Goal: Task Accomplishment & Management: Use online tool/utility

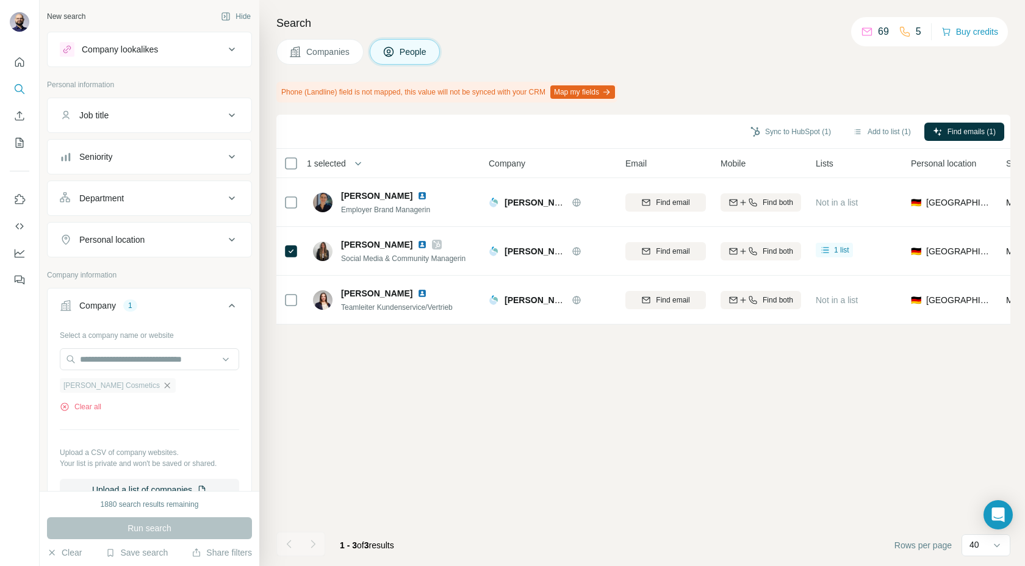
click at [162, 384] on icon "button" at bounding box center [167, 386] width 10 height 10
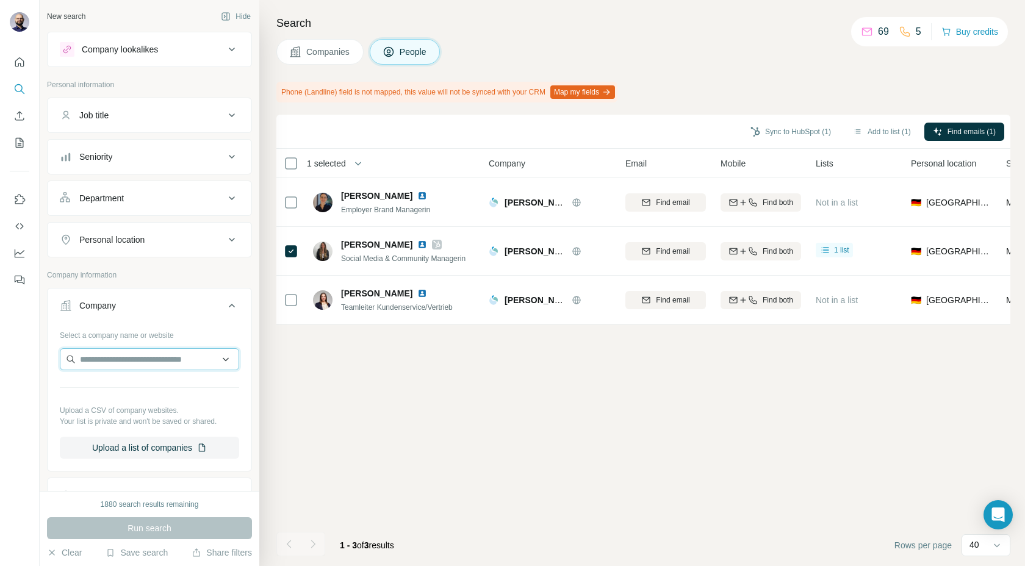
click at [141, 353] on input "text" at bounding box center [149, 359] width 179 height 22
paste input "**********"
type input "**********"
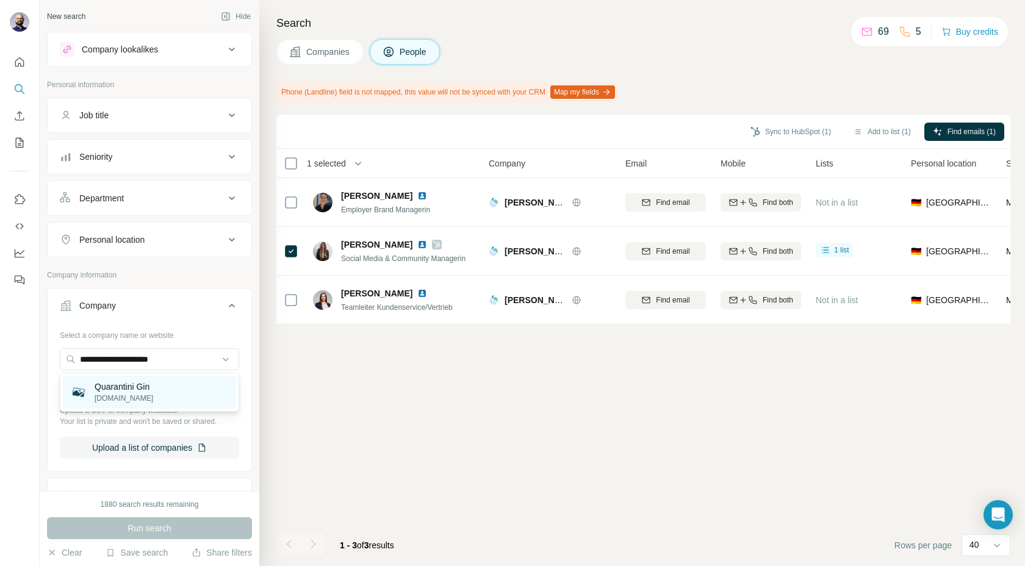
click at [135, 389] on p "Quarantini Gin" at bounding box center [124, 387] width 59 height 12
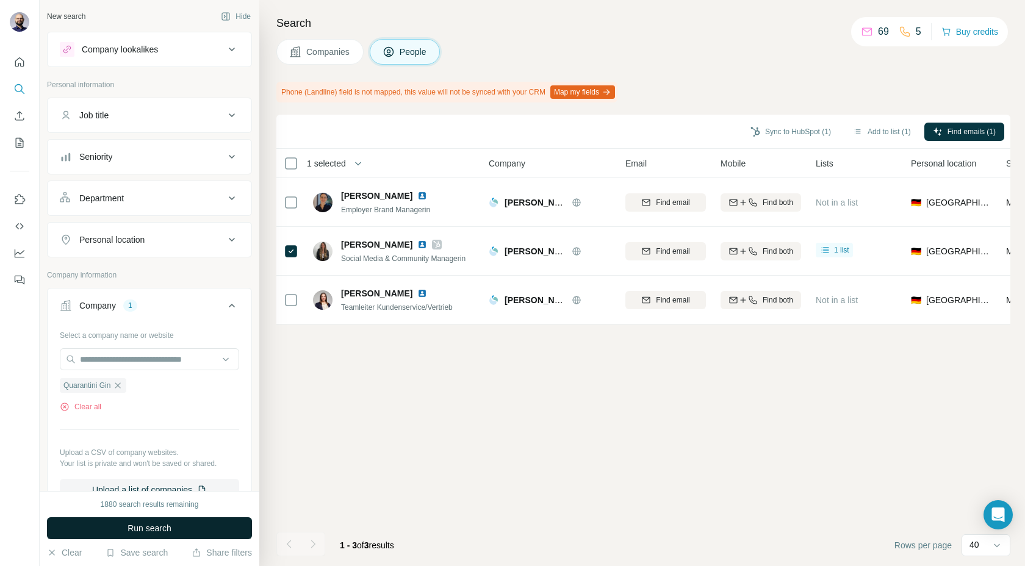
click at [167, 522] on span "Run search" at bounding box center [149, 528] width 44 height 12
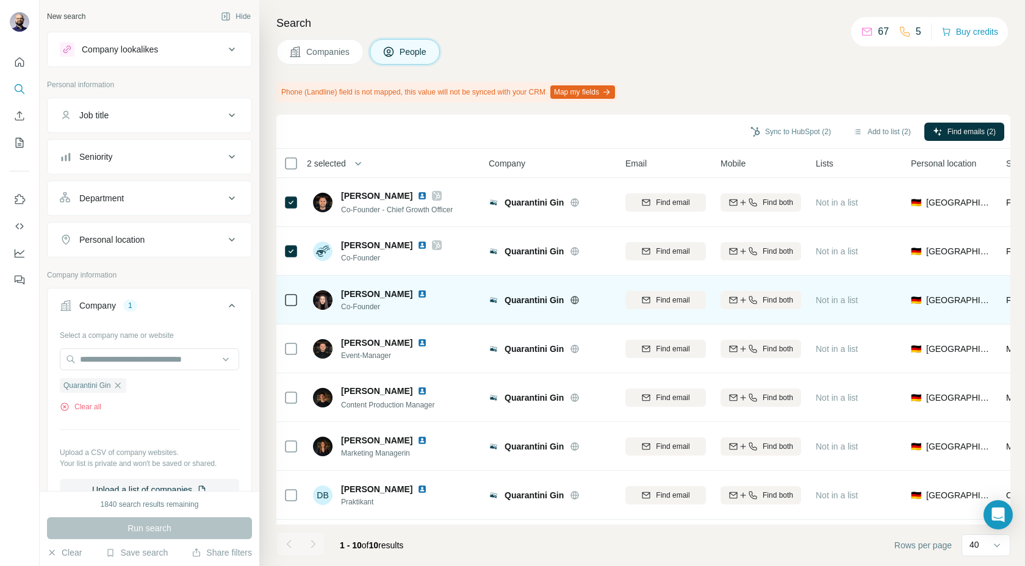
click at [290, 306] on icon at bounding box center [291, 300] width 15 height 15
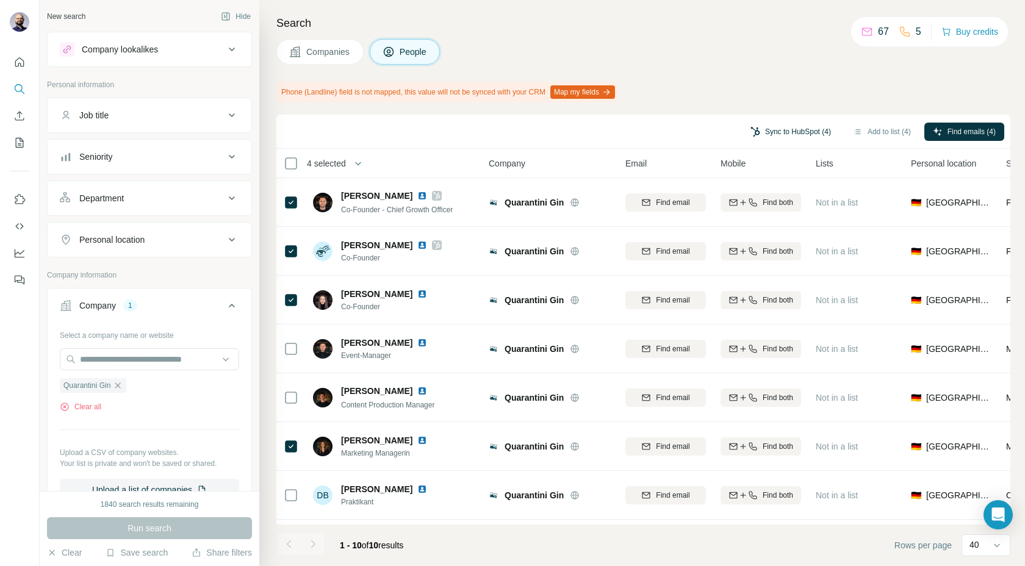
click at [766, 128] on button "Sync to HubSpot (4)" at bounding box center [791, 132] width 98 height 18
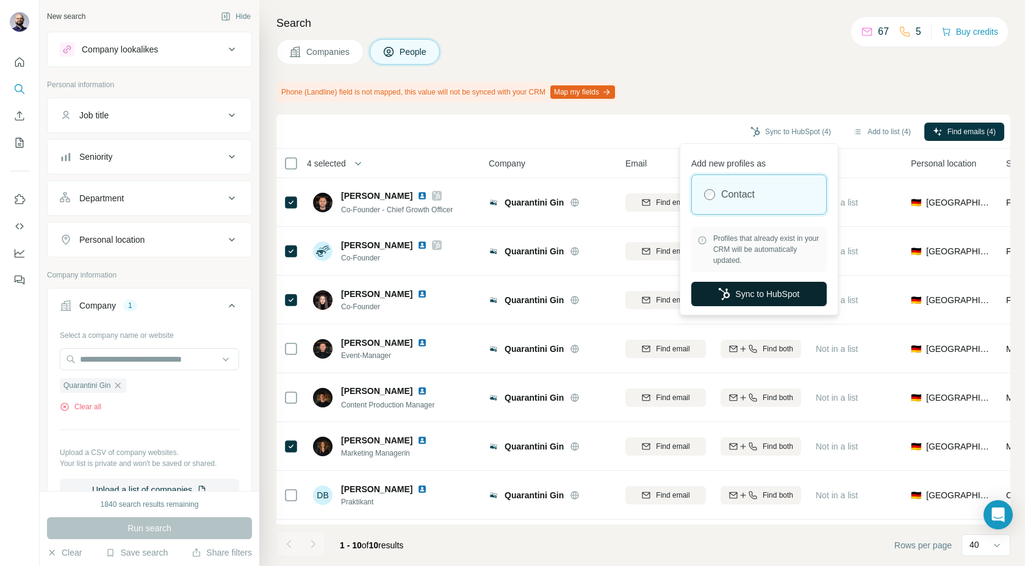
click at [730, 285] on button "Sync to HubSpot" at bounding box center [758, 294] width 135 height 24
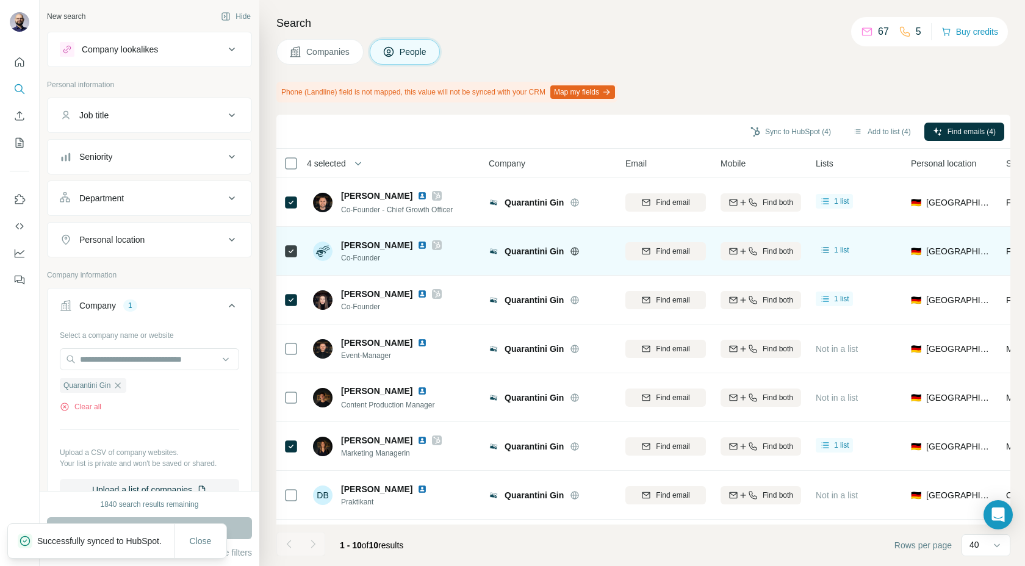
click at [517, 256] on span "Quarantini Gin" at bounding box center [533, 251] width 59 height 12
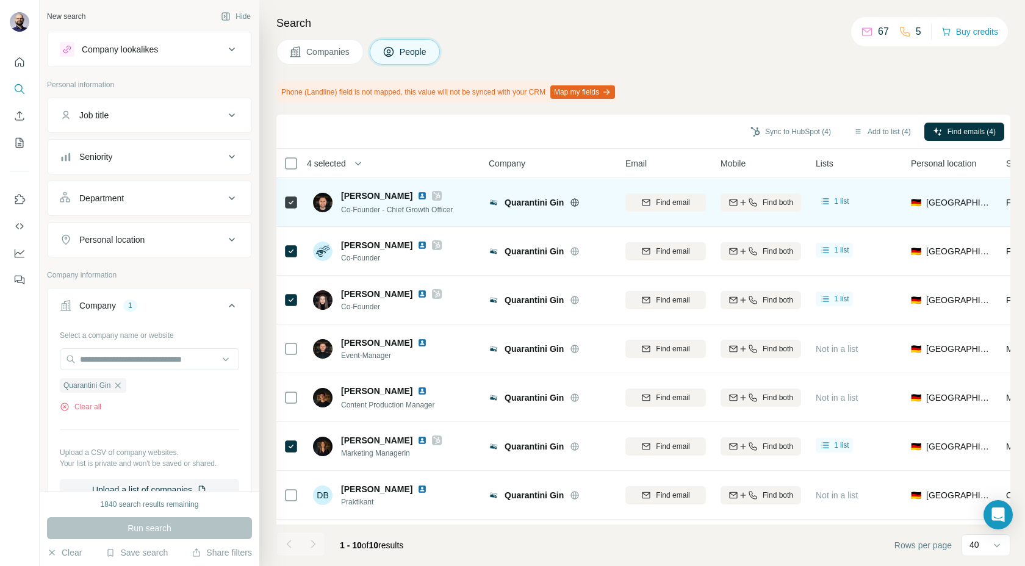
click at [417, 195] on img at bounding box center [422, 196] width 10 height 10
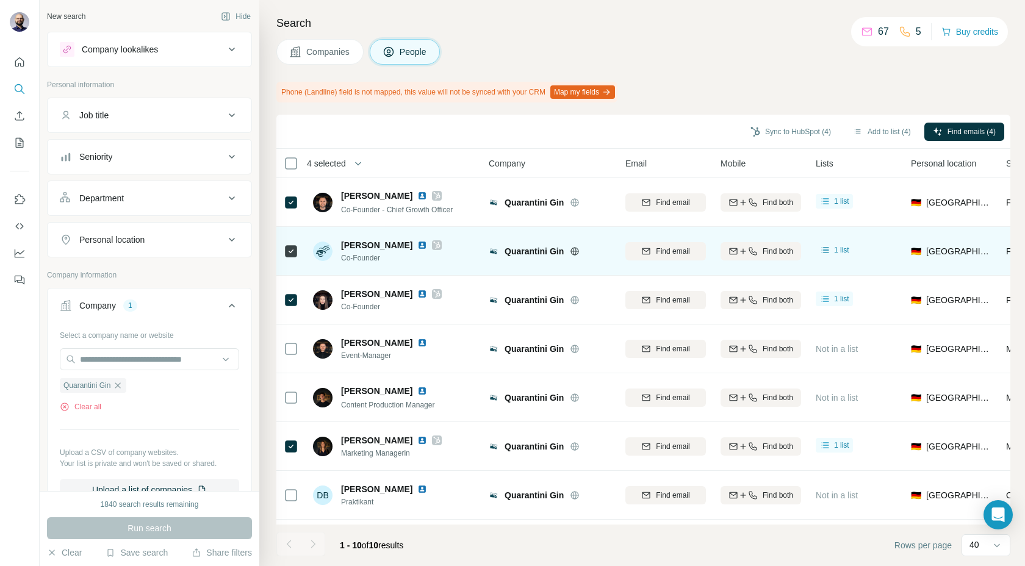
click at [417, 246] on img at bounding box center [422, 245] width 10 height 10
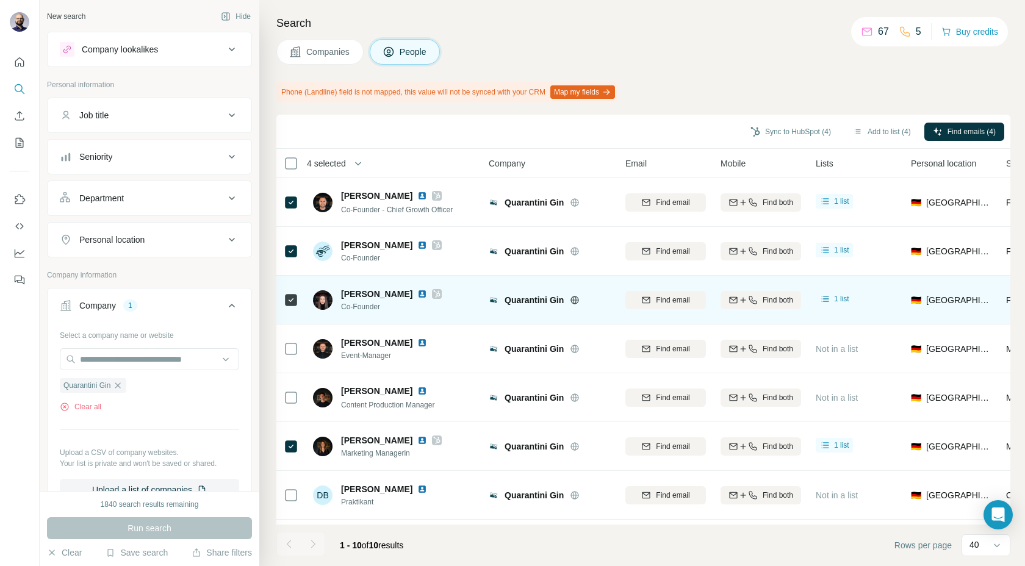
click at [417, 296] on img at bounding box center [422, 294] width 10 height 10
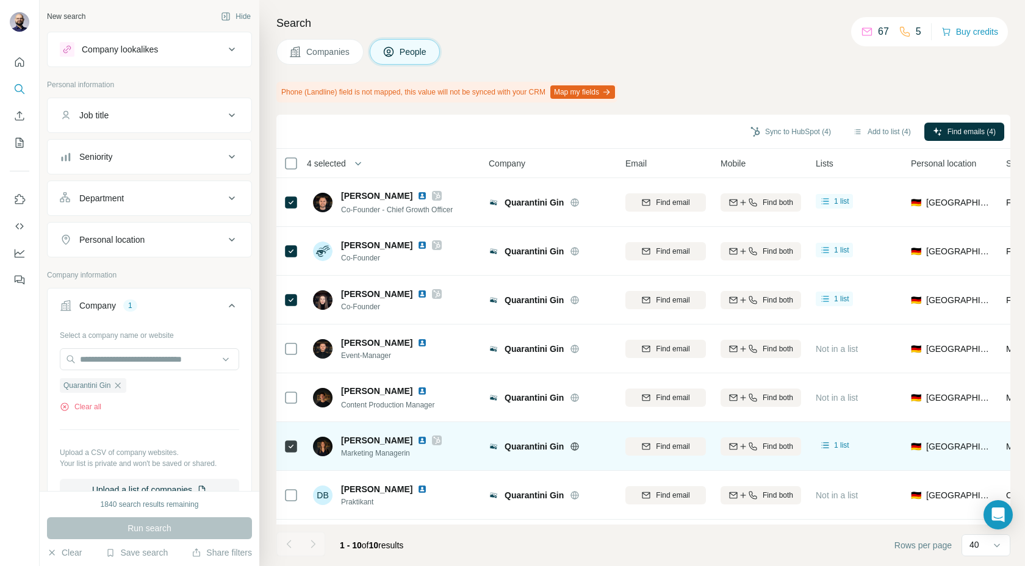
click at [418, 442] on img at bounding box center [422, 441] width 10 height 10
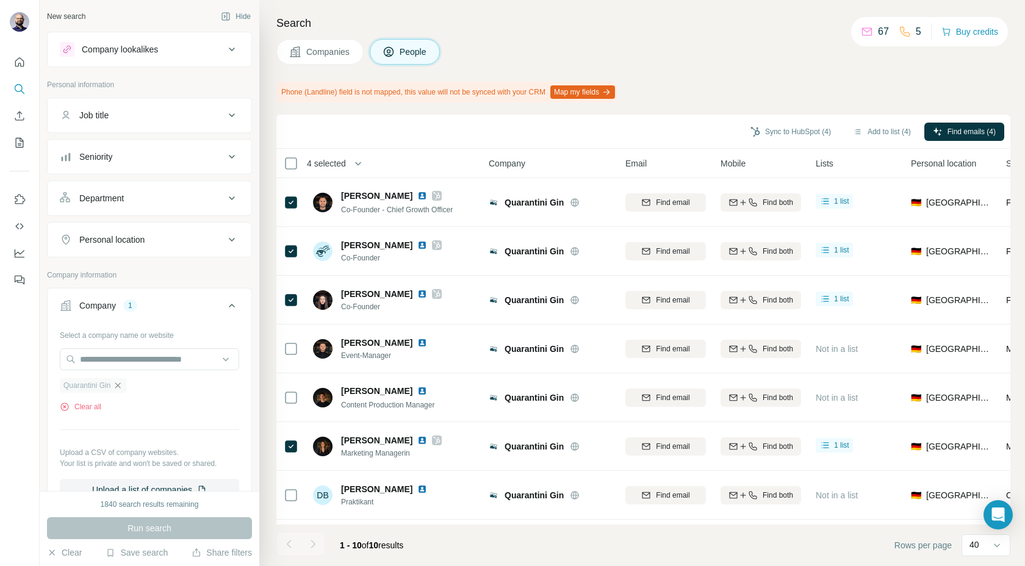
click at [120, 387] on icon "button" at bounding box center [118, 386] width 10 height 10
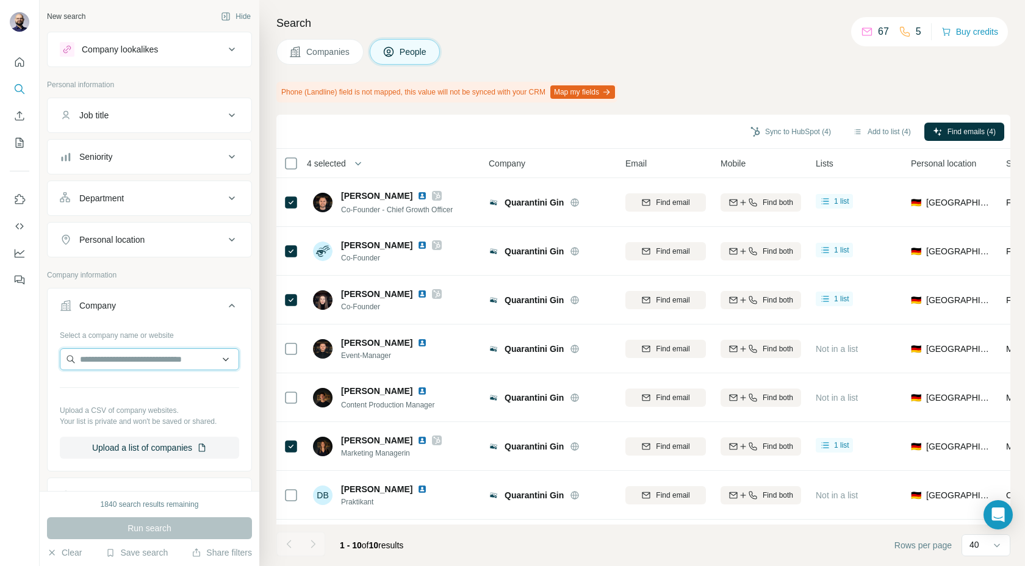
click at [118, 354] on input "text" at bounding box center [149, 359] width 179 height 22
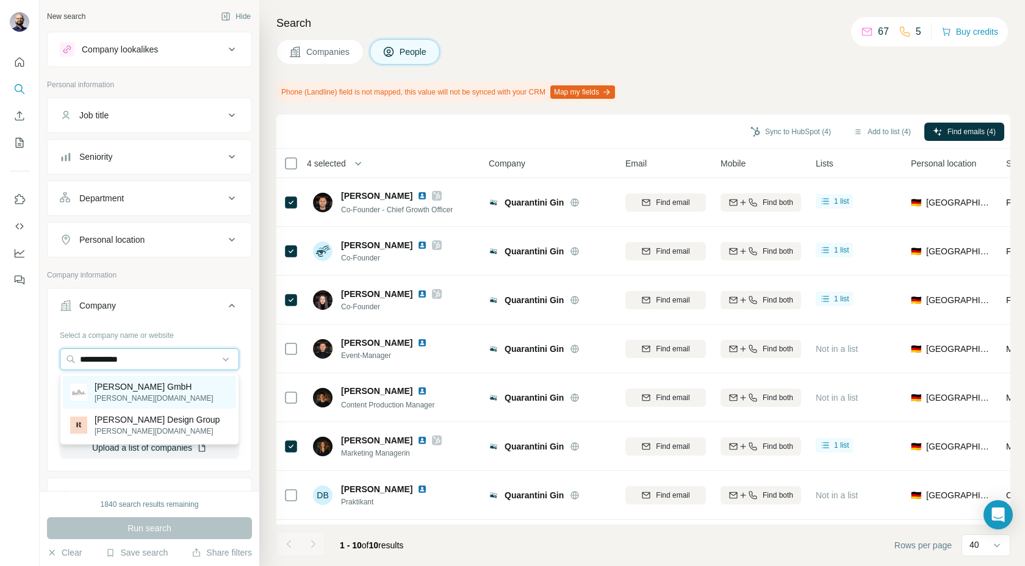
type input "**********"
click at [118, 393] on p "[PERSON_NAME][DOMAIN_NAME]" at bounding box center [154, 398] width 119 height 11
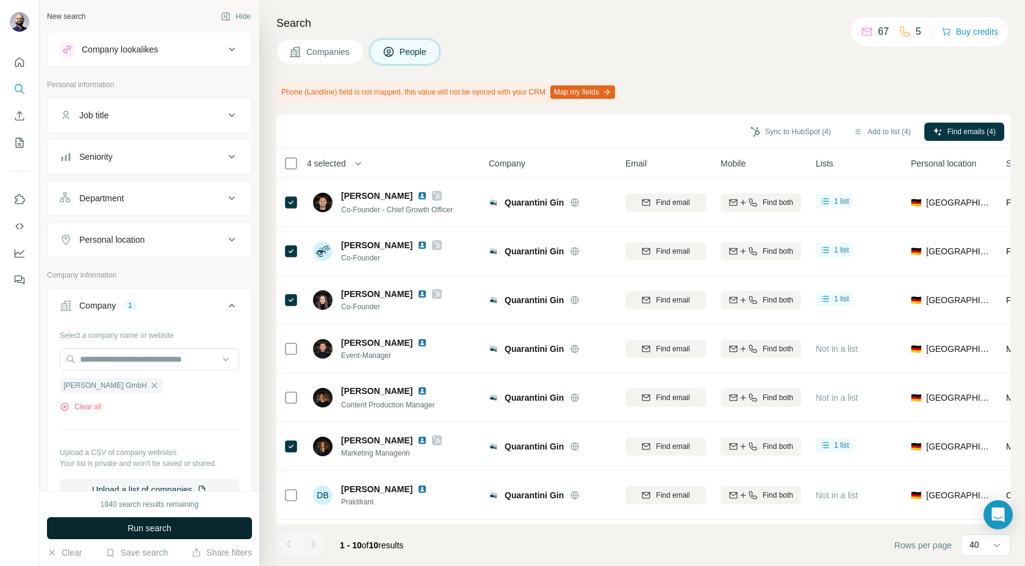
click at [144, 534] on button "Run search" at bounding box center [149, 528] width 205 height 22
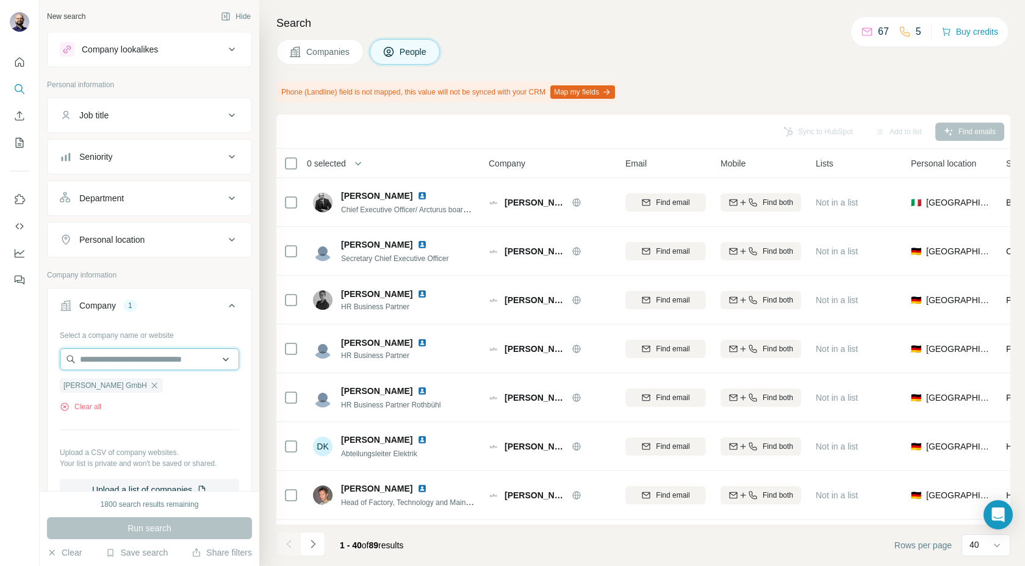
click at [163, 365] on input "text" at bounding box center [149, 359] width 179 height 22
paste input "**********"
type input "**********"
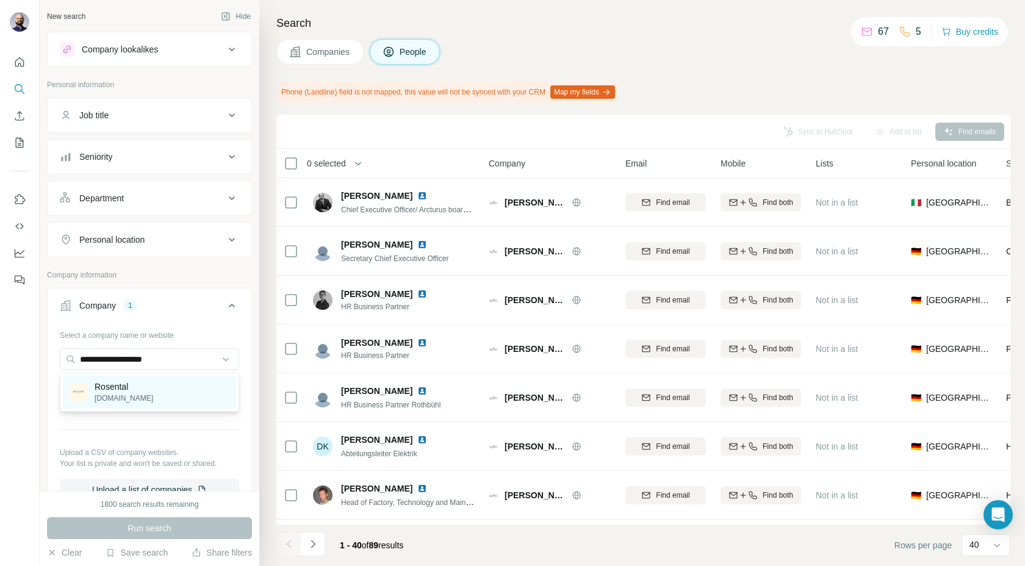
click at [152, 382] on div "Rosental [DOMAIN_NAME]" at bounding box center [149, 392] width 173 height 33
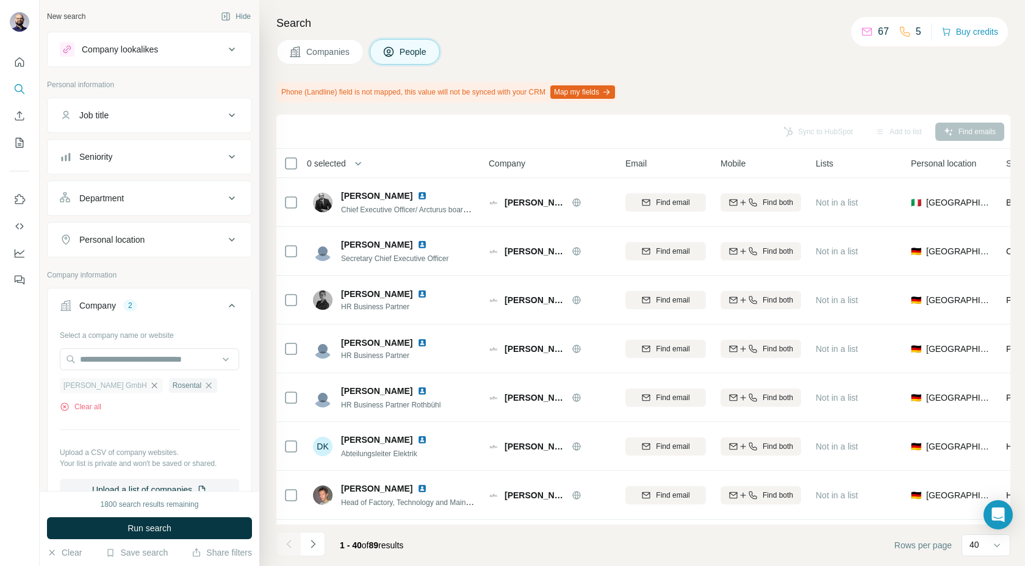
click at [151, 385] on icon "button" at bounding box center [153, 384] width 5 height 5
click at [102, 382] on icon "button" at bounding box center [100, 386] width 10 height 10
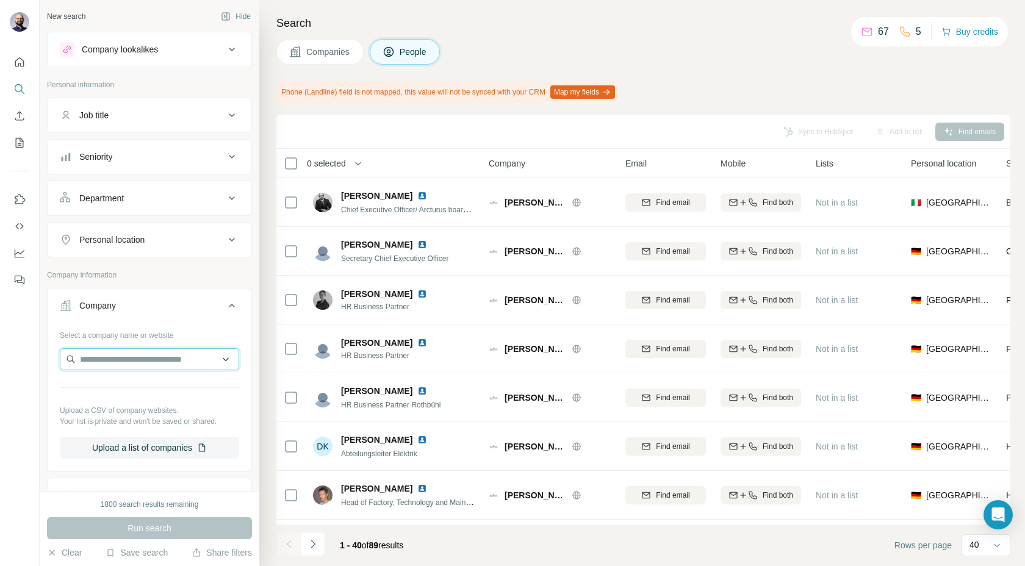
click at [104, 365] on input "text" at bounding box center [149, 359] width 179 height 22
paste input "**********"
type input "**********"
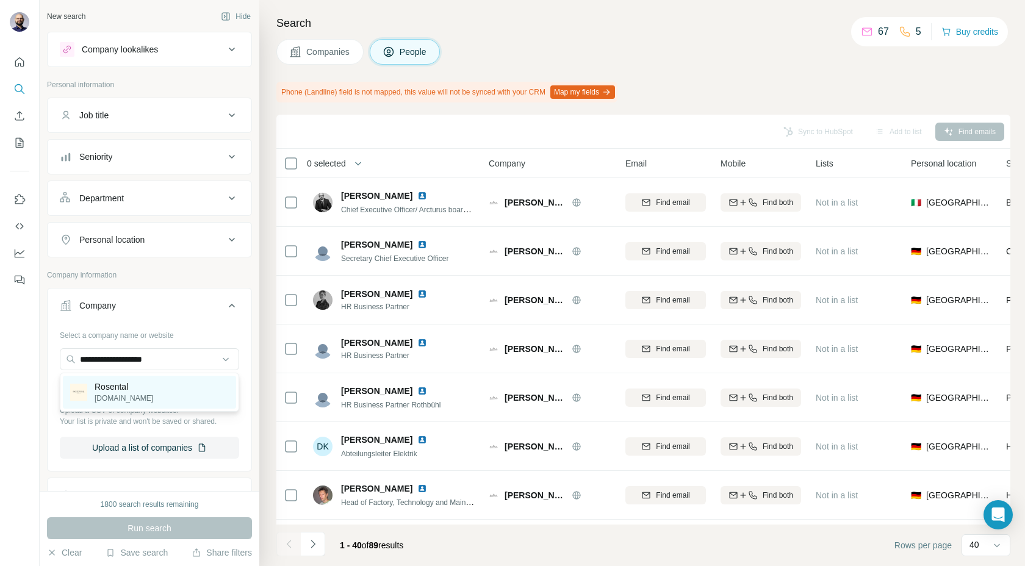
click at [113, 390] on p "Rosental" at bounding box center [124, 387] width 59 height 12
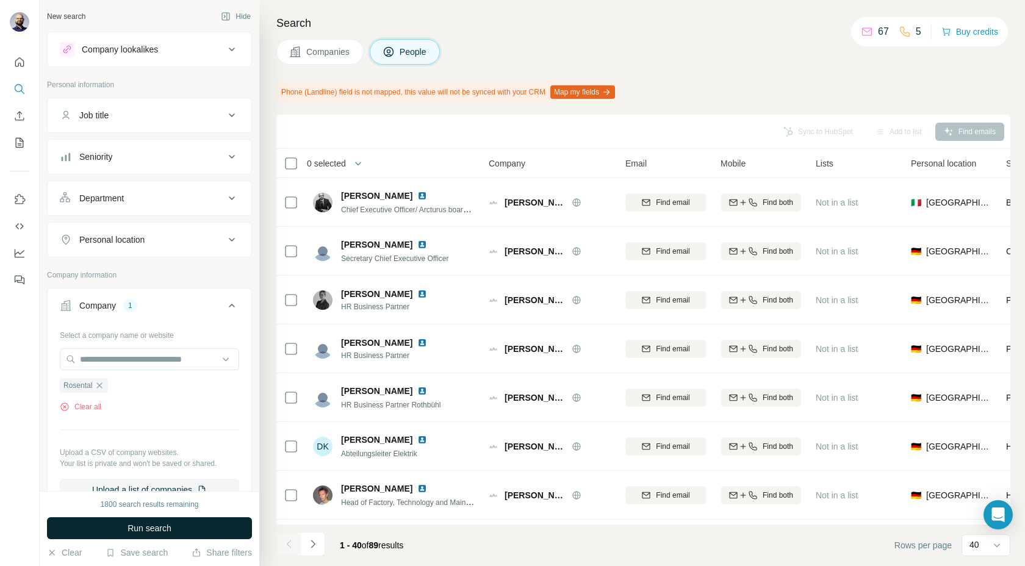
click at [121, 525] on button "Run search" at bounding box center [149, 528] width 205 height 22
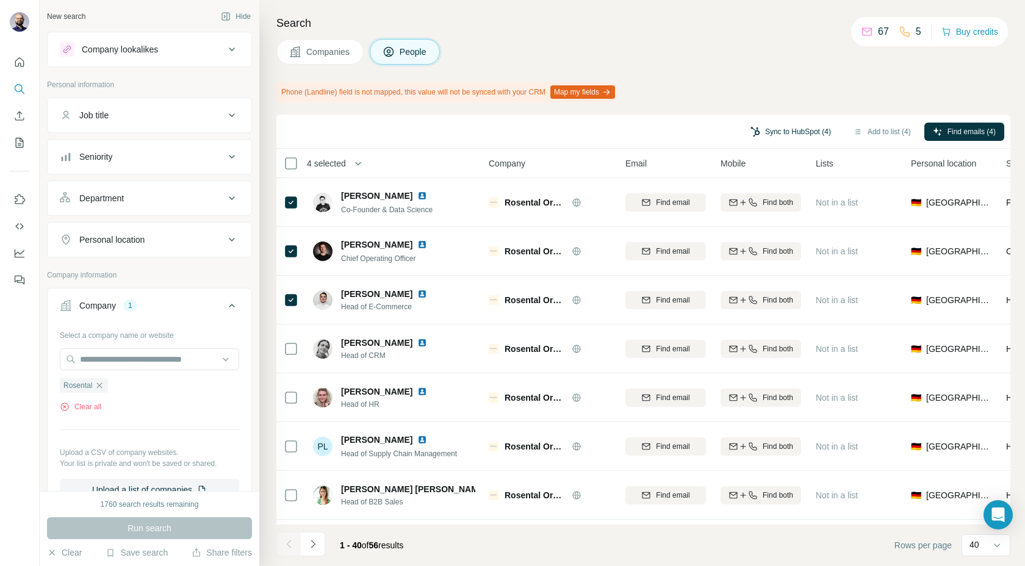
click at [755, 126] on button "Sync to HubSpot (4)" at bounding box center [791, 132] width 98 height 18
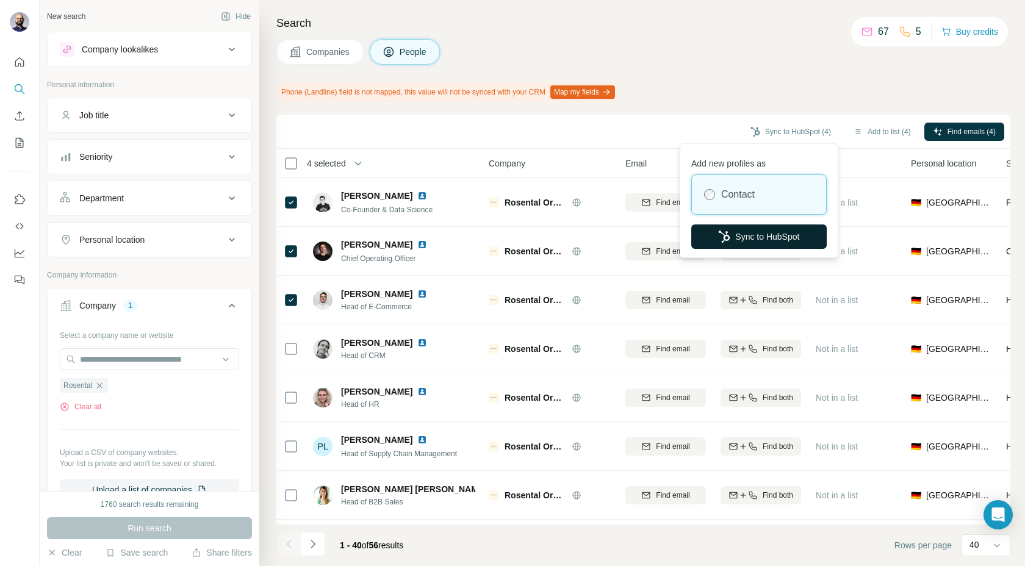
click at [733, 240] on button "Sync to HubSpot" at bounding box center [758, 236] width 135 height 24
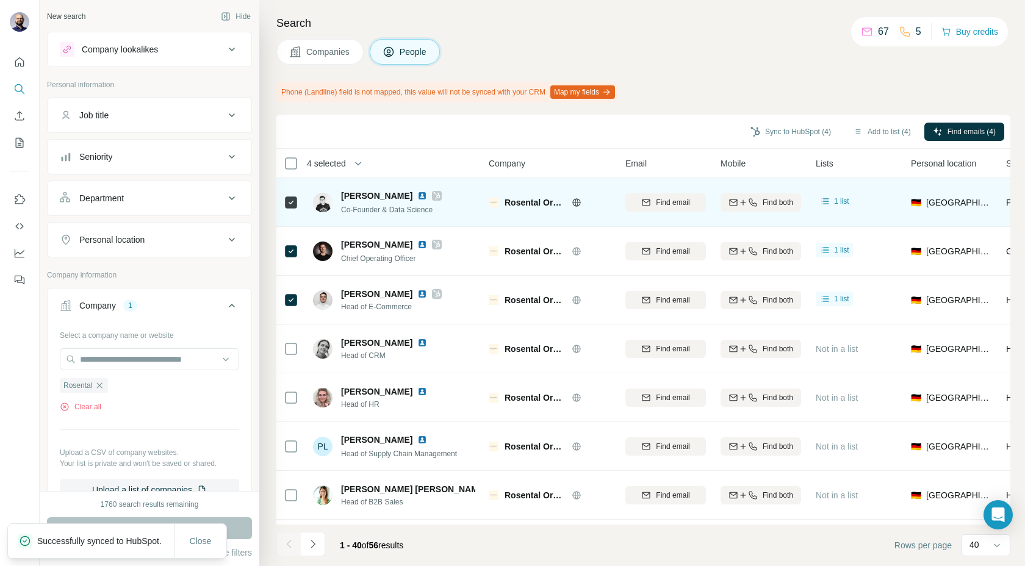
click at [417, 196] on img at bounding box center [422, 196] width 10 height 10
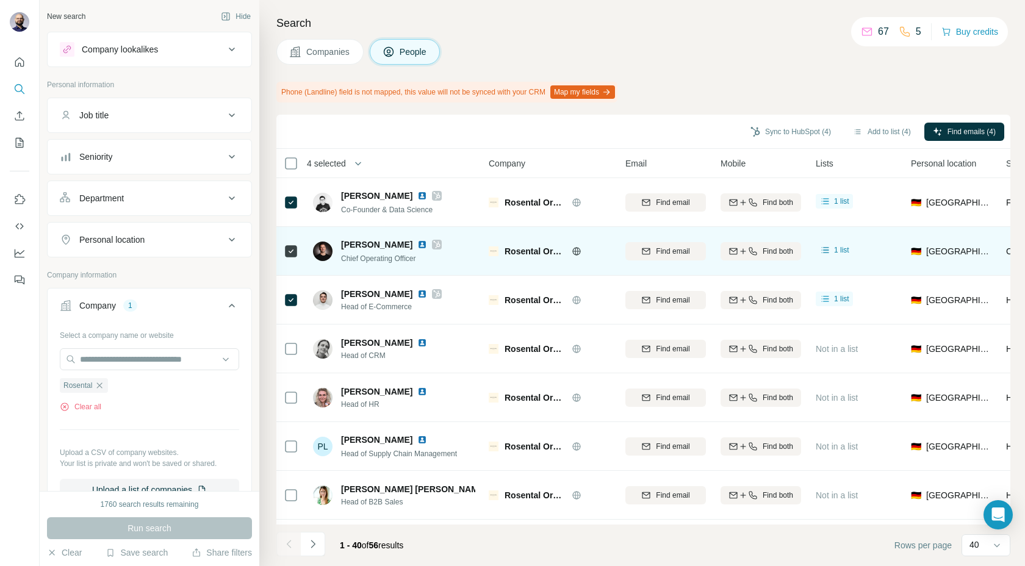
click at [422, 243] on img at bounding box center [422, 245] width 10 height 10
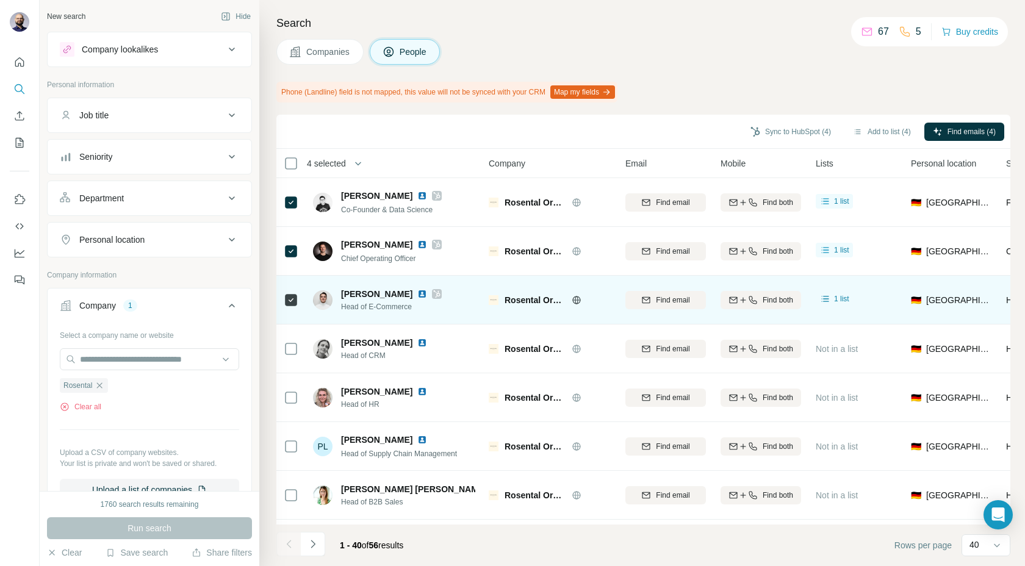
click at [417, 295] on img at bounding box center [422, 294] width 10 height 10
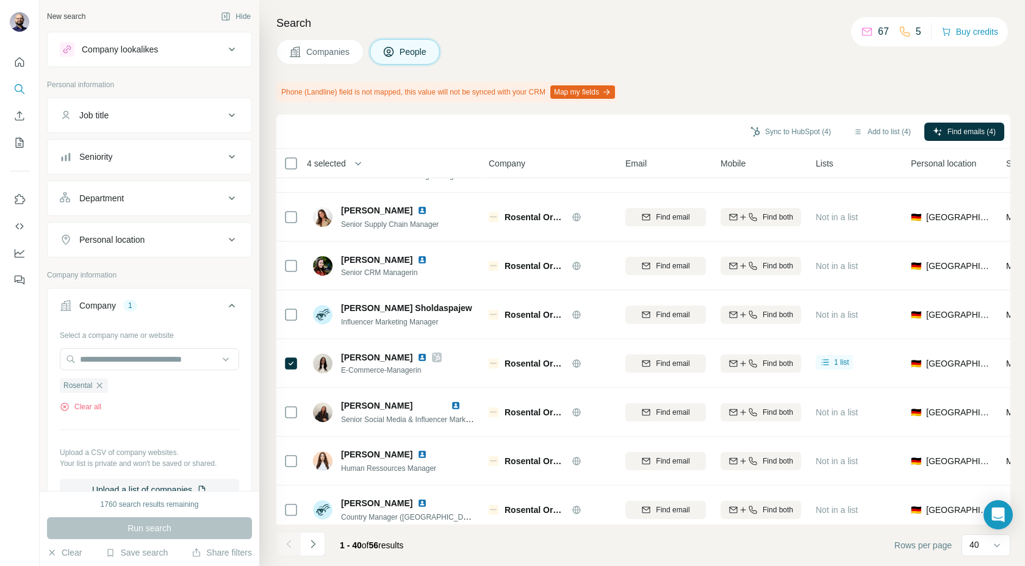
scroll to position [437, 0]
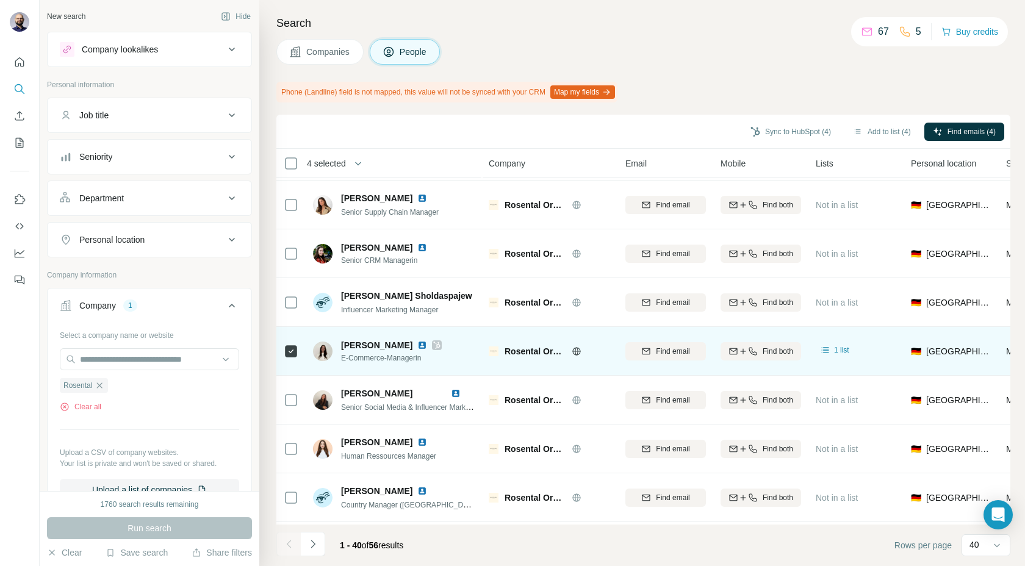
click at [417, 344] on img at bounding box center [422, 345] width 10 height 10
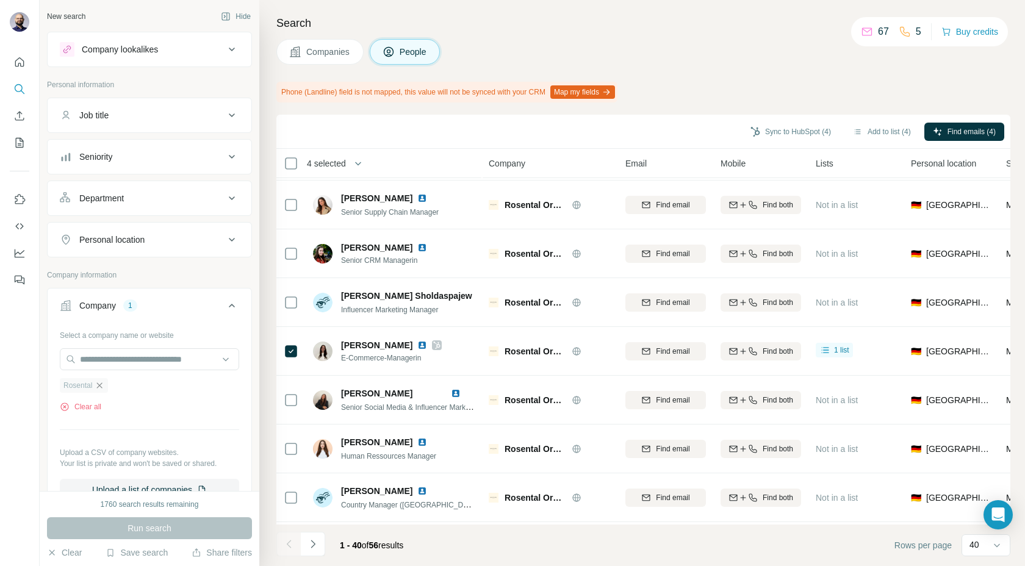
click at [104, 383] on icon "button" at bounding box center [100, 386] width 10 height 10
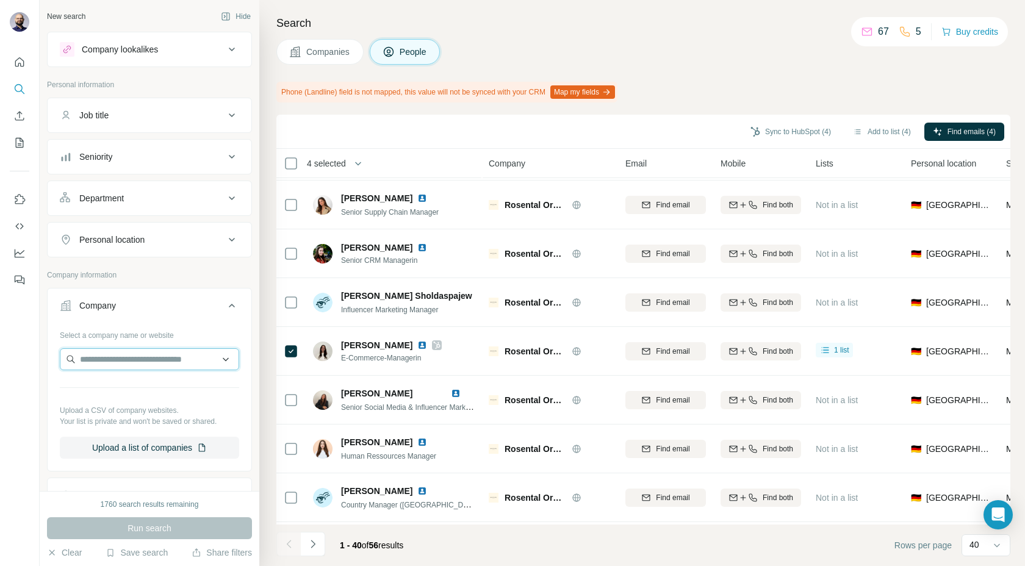
click at [107, 367] on input "text" at bounding box center [149, 359] width 179 height 22
paste input "**********"
type input "**********"
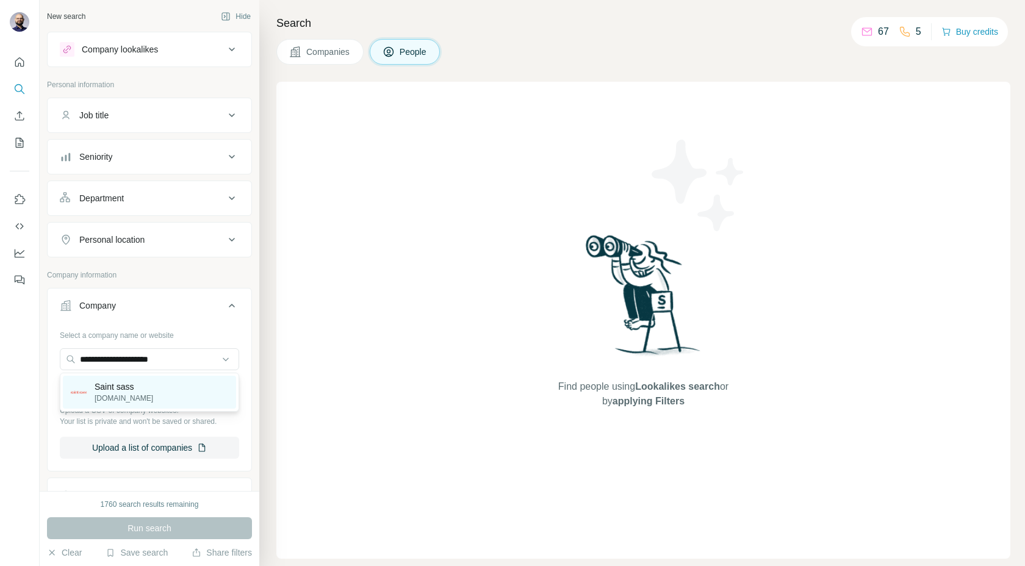
type input "**********"
click at [100, 394] on p "saintsass.com" at bounding box center [124, 398] width 59 height 11
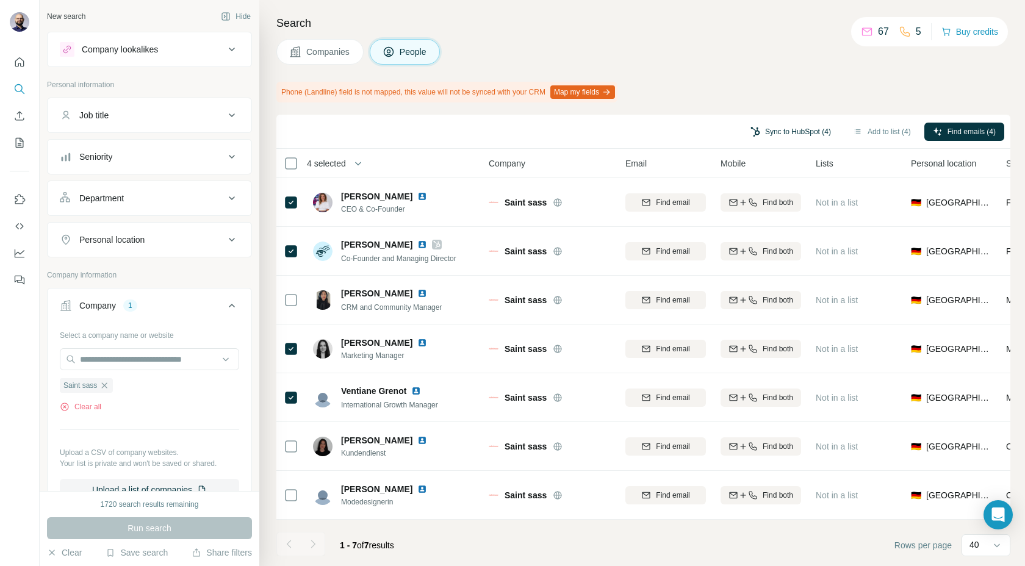
click at [789, 134] on button "Sync to HubSpot (4)" at bounding box center [791, 132] width 98 height 18
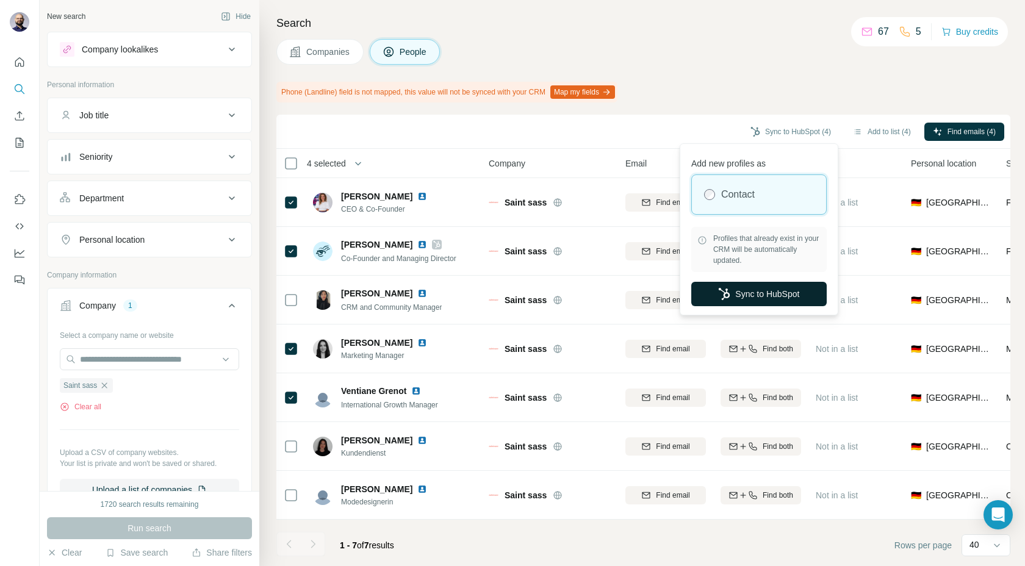
click at [725, 287] on button "Sync to HubSpot" at bounding box center [758, 294] width 135 height 24
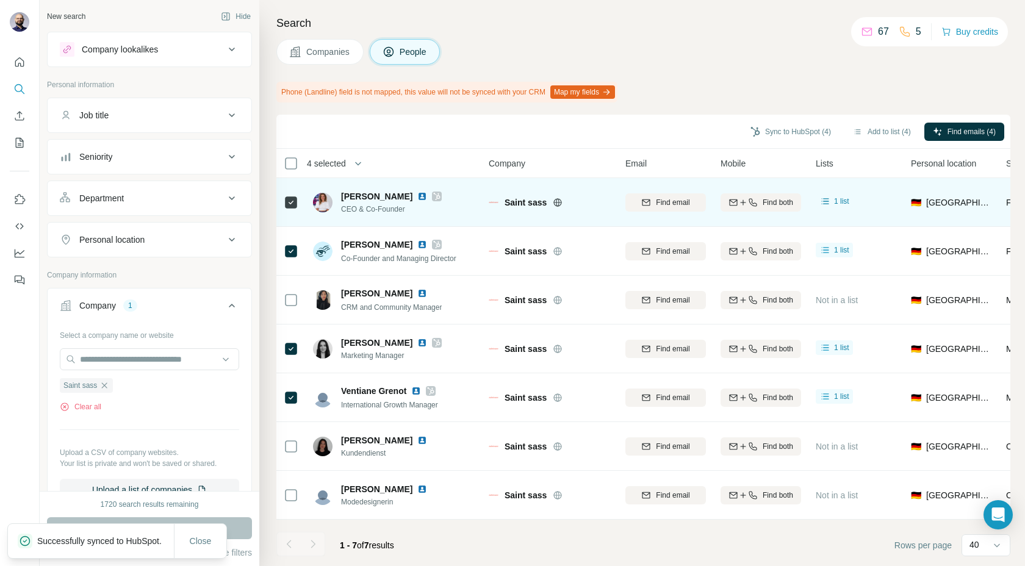
click at [417, 197] on img at bounding box center [422, 197] width 10 height 10
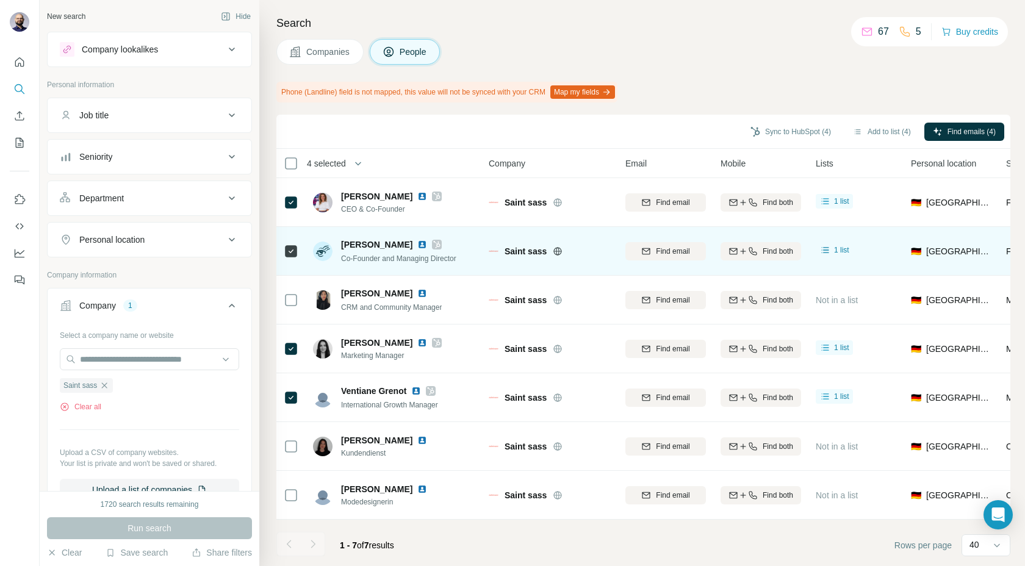
click at [417, 244] on img at bounding box center [422, 245] width 10 height 10
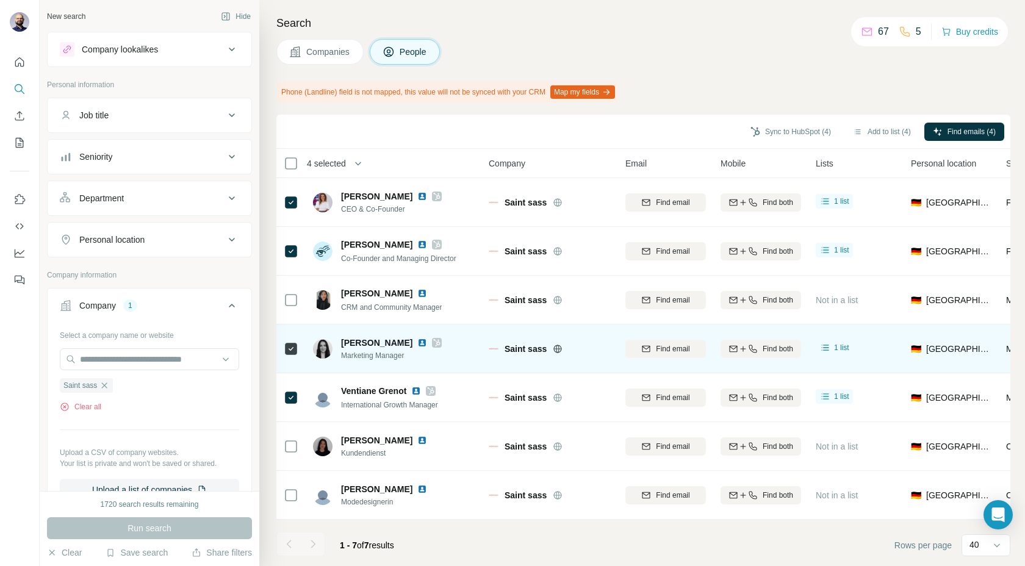
click at [417, 343] on img at bounding box center [422, 343] width 10 height 10
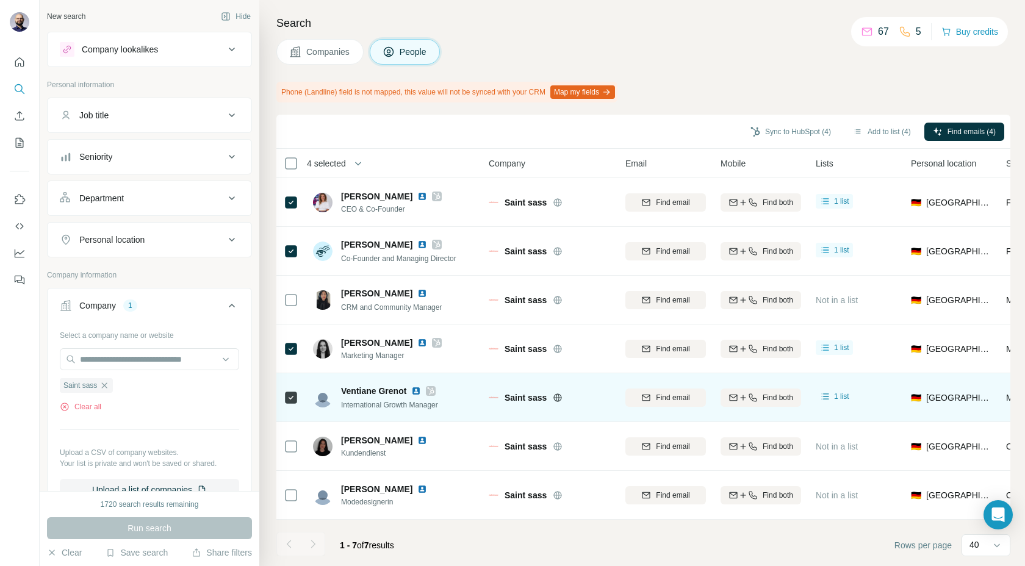
click at [418, 388] on img at bounding box center [416, 391] width 10 height 10
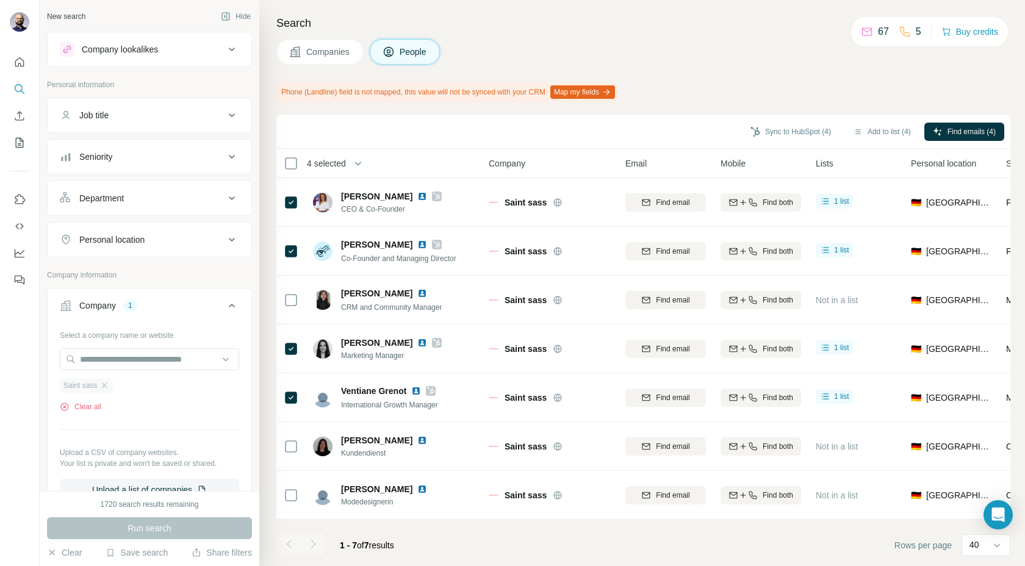
click at [106, 380] on div "Saint sass" at bounding box center [86, 385] width 53 height 15
click at [106, 362] on input "text" at bounding box center [149, 359] width 179 height 22
paste input "**********"
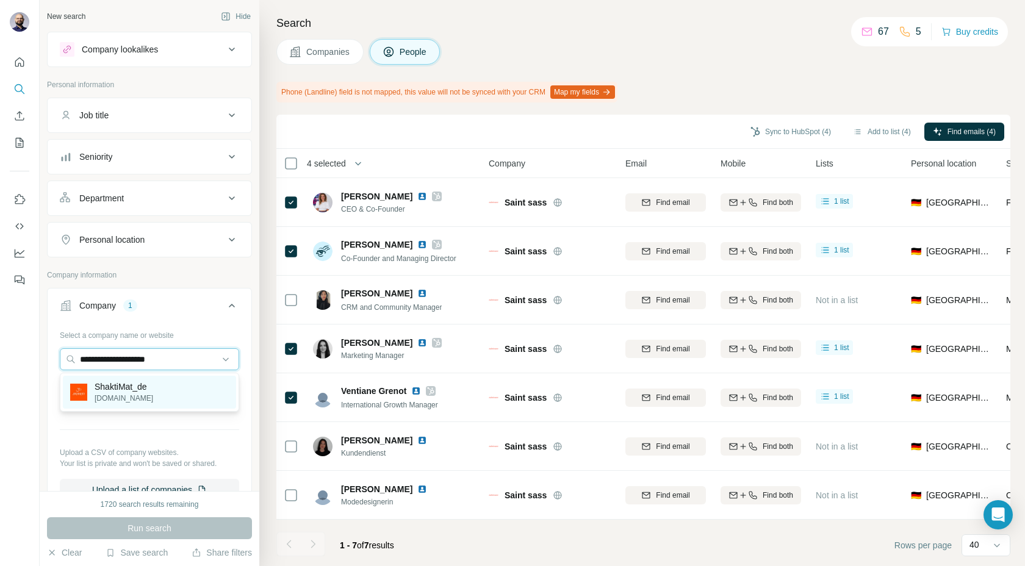
type input "**********"
click at [123, 390] on p "ShaktiMat_de" at bounding box center [124, 387] width 59 height 12
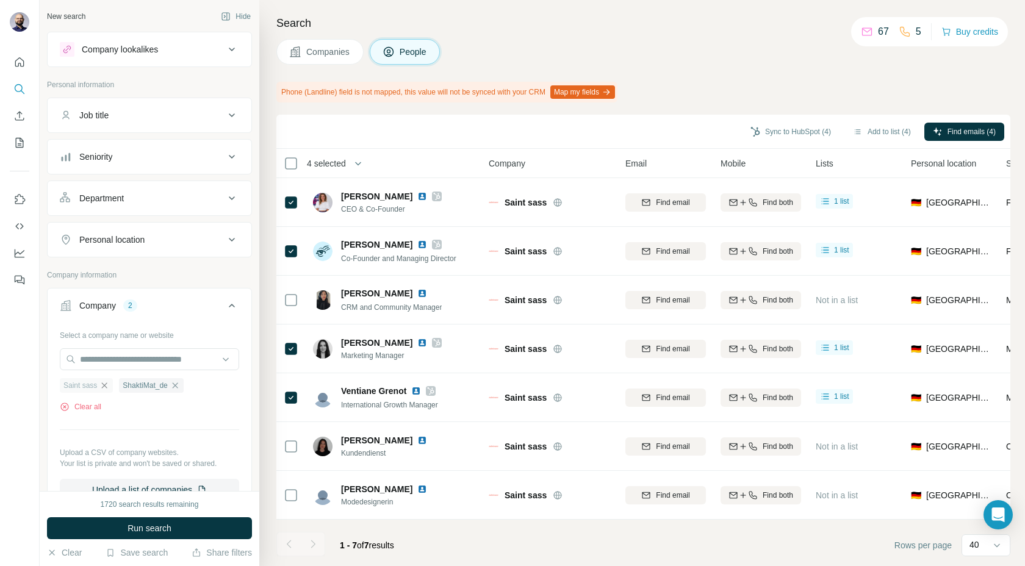
click at [103, 384] on icon "button" at bounding box center [104, 386] width 10 height 10
click at [135, 526] on span "Run search" at bounding box center [149, 528] width 44 height 12
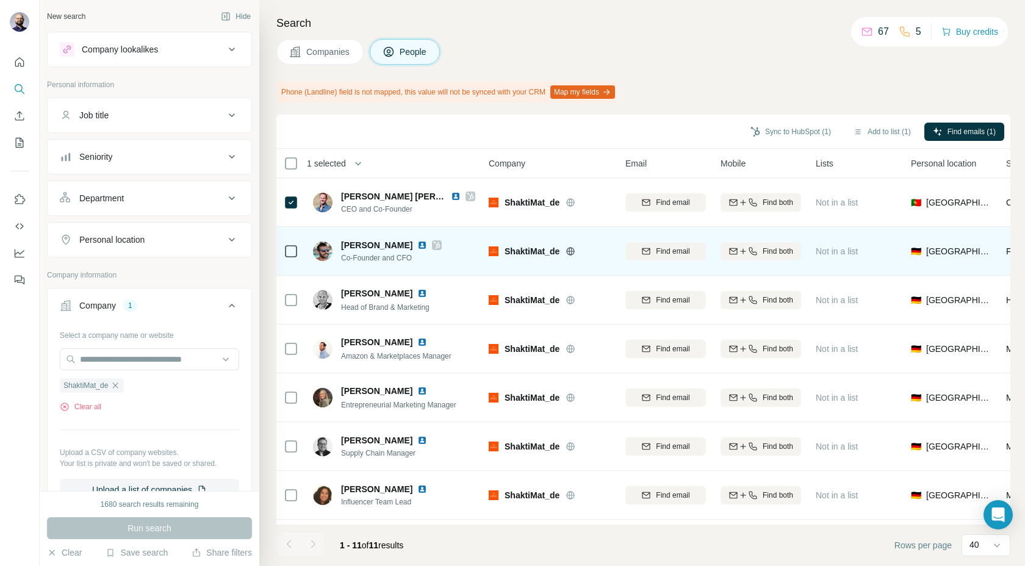
click at [293, 258] on icon at bounding box center [291, 251] width 15 height 15
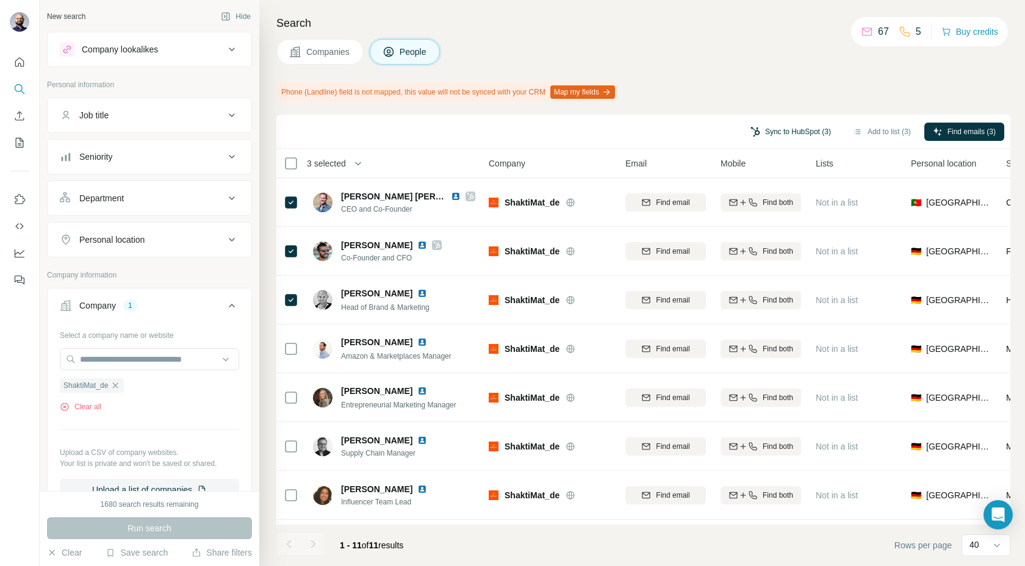
click at [760, 134] on button "Sync to HubSpot (3)" at bounding box center [791, 132] width 98 height 18
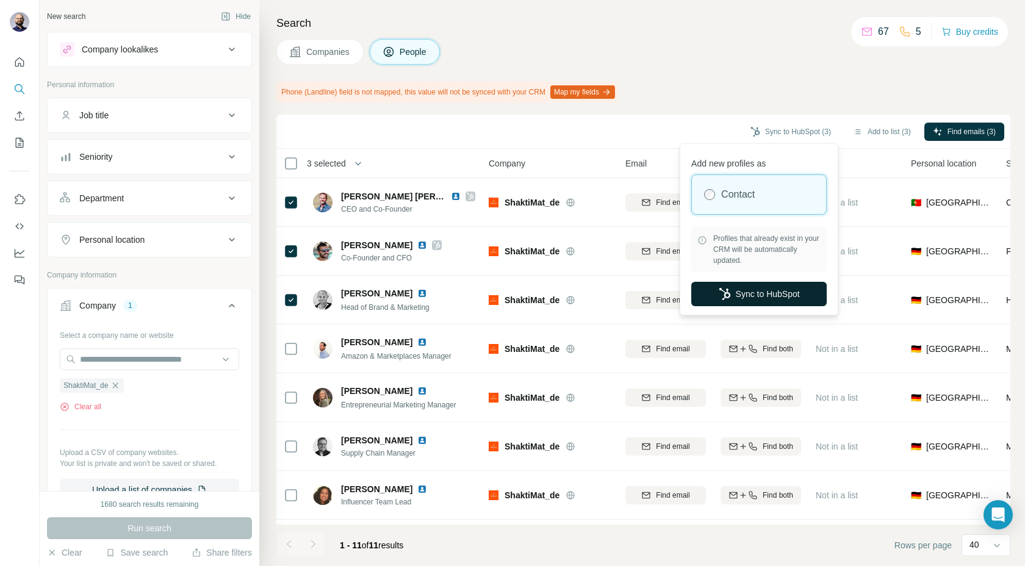
click at [706, 292] on button "Sync to HubSpot" at bounding box center [758, 294] width 135 height 24
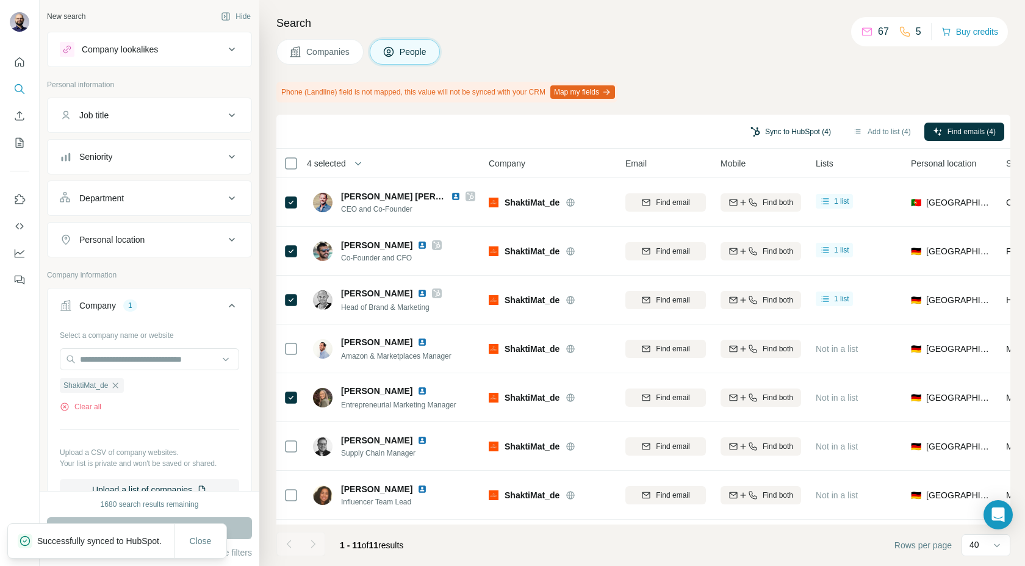
click at [753, 128] on button "Sync to HubSpot (4)" at bounding box center [791, 132] width 98 height 18
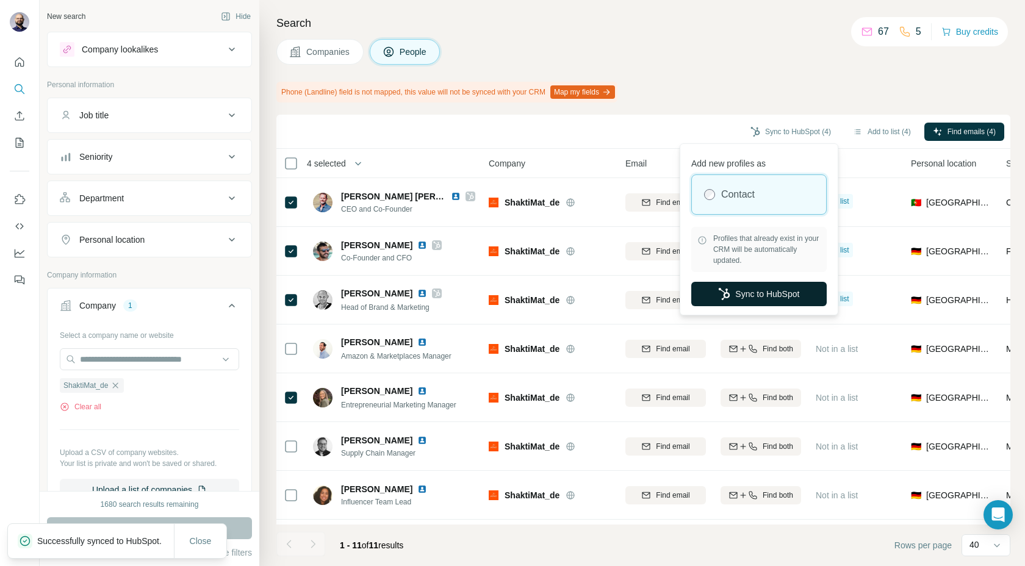
click at [725, 296] on icon "button" at bounding box center [724, 294] width 11 height 12
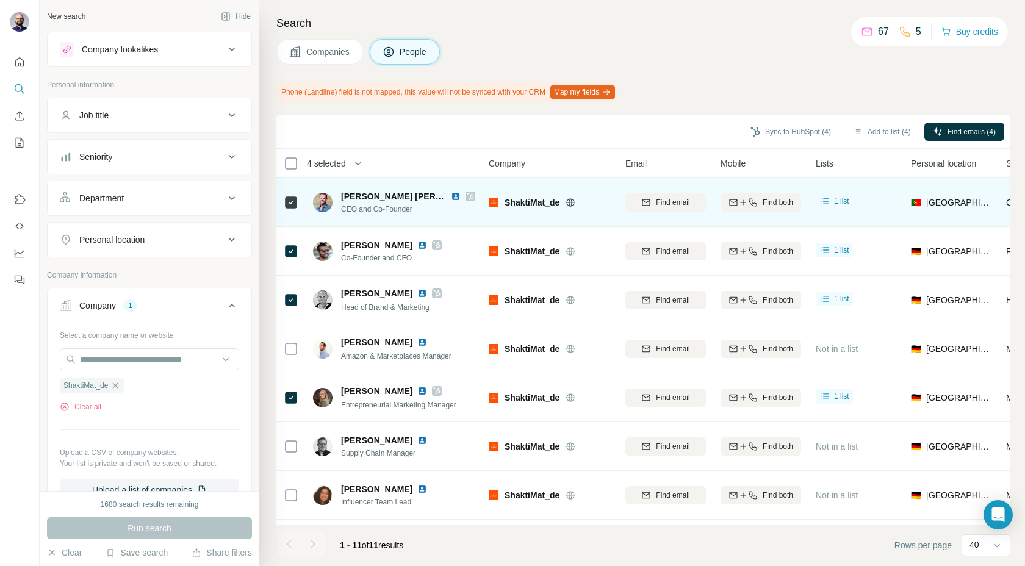
click at [455, 197] on img at bounding box center [456, 197] width 10 height 10
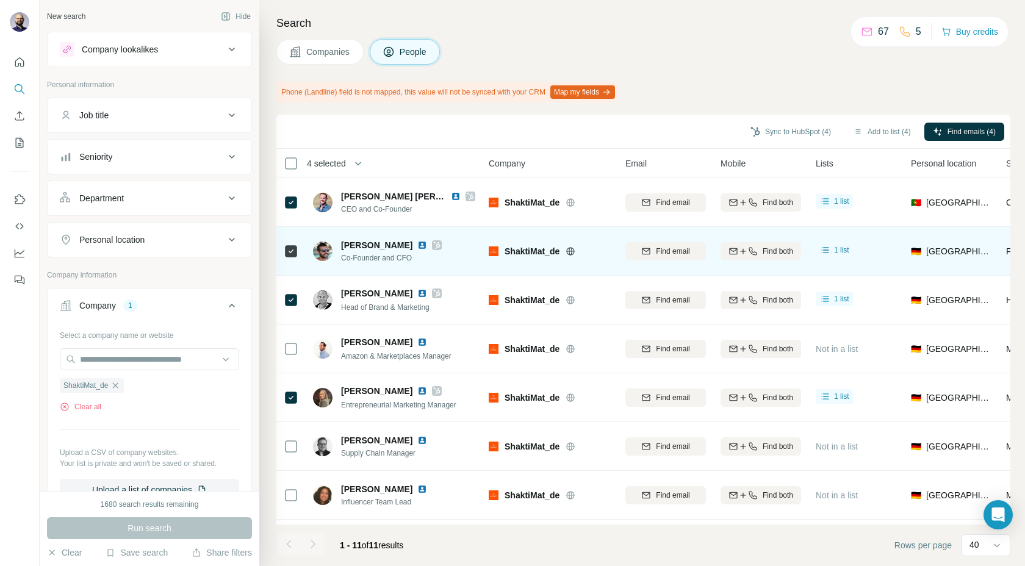
click at [427, 244] on img at bounding box center [422, 245] width 10 height 10
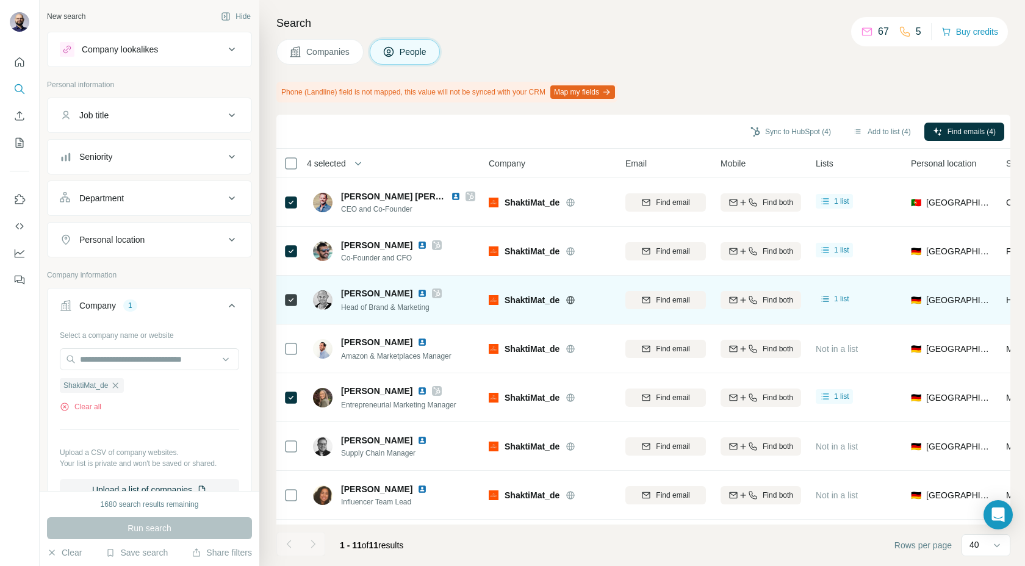
click at [417, 294] on img at bounding box center [422, 294] width 10 height 10
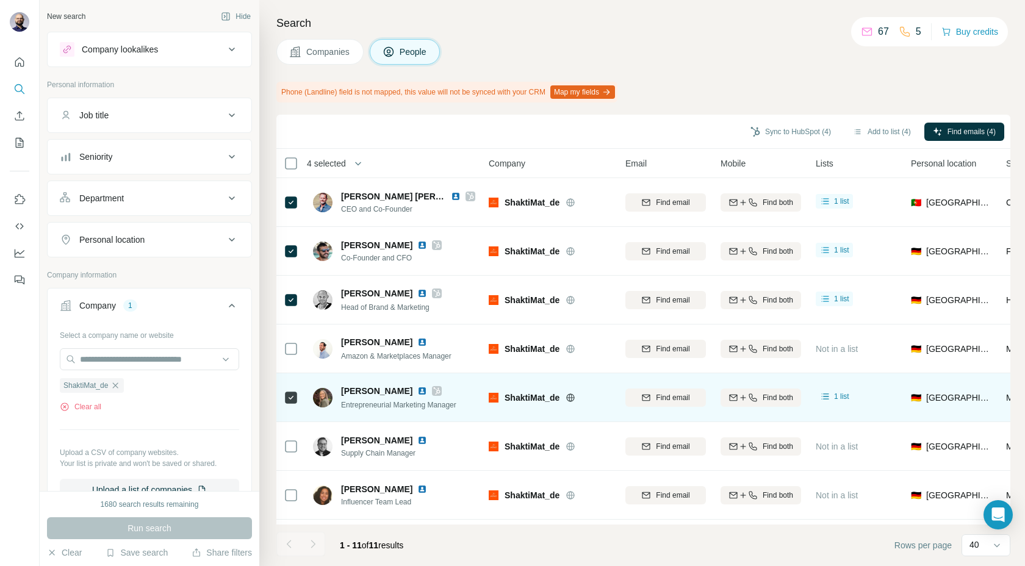
click at [417, 393] on img at bounding box center [422, 391] width 10 height 10
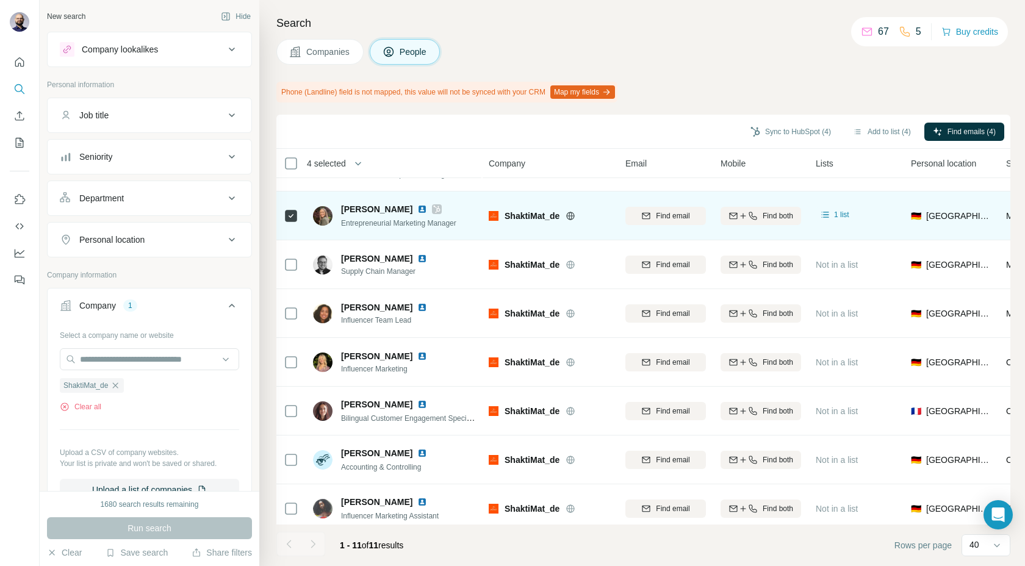
scroll to position [190, 0]
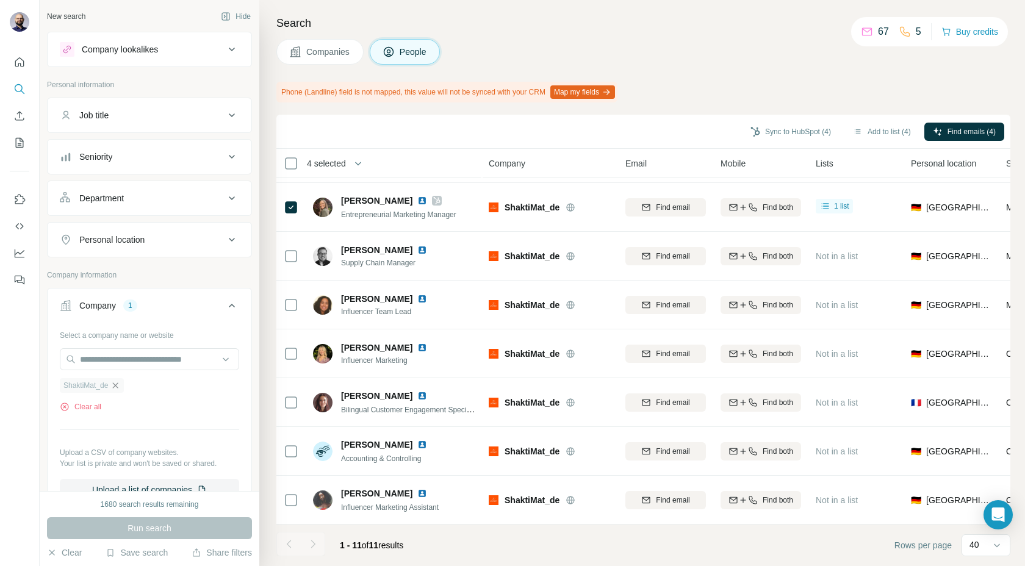
click at [118, 381] on icon "button" at bounding box center [115, 386] width 10 height 10
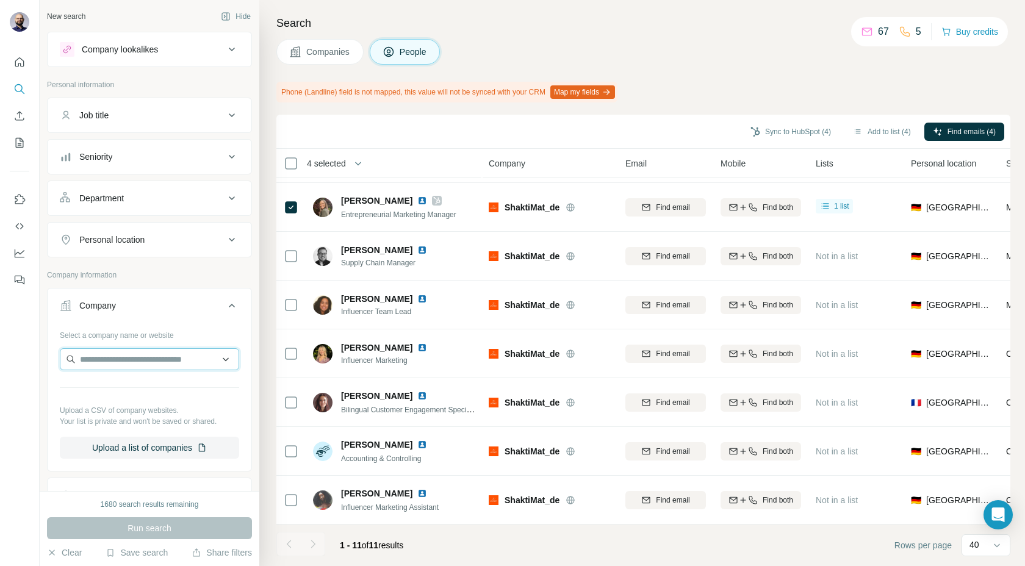
click at [97, 362] on input "text" at bounding box center [149, 359] width 179 height 22
type input "**********"
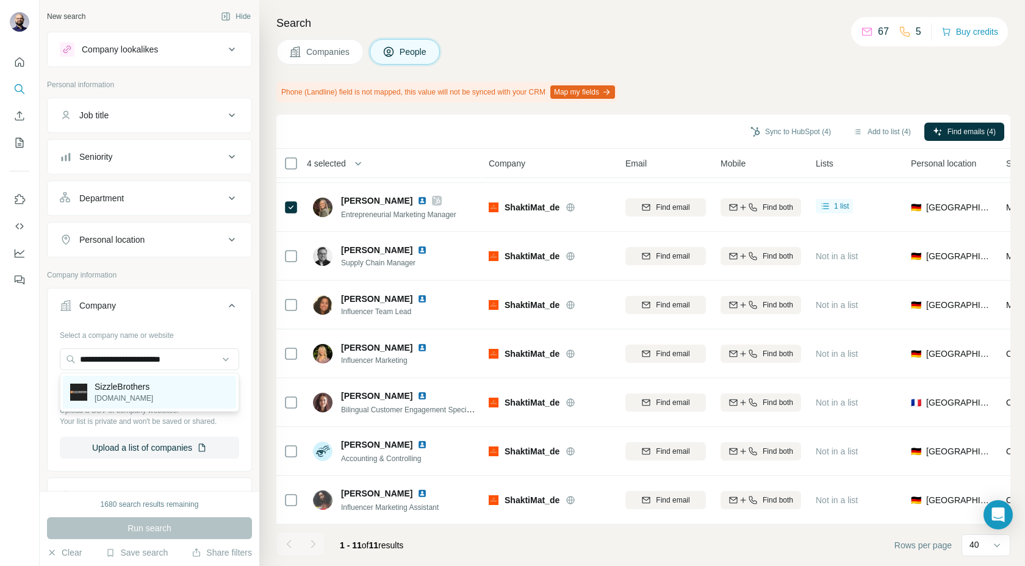
click at [106, 406] on div "SizzleBrothers sizzlebrothers.de" at bounding box center [149, 392] width 173 height 33
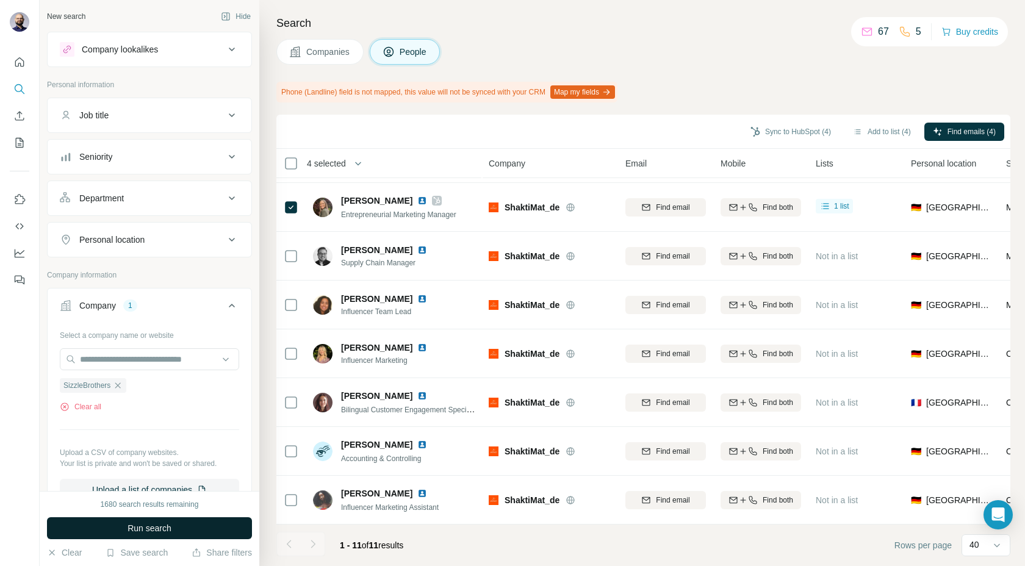
click at [124, 534] on button "Run search" at bounding box center [149, 528] width 205 height 22
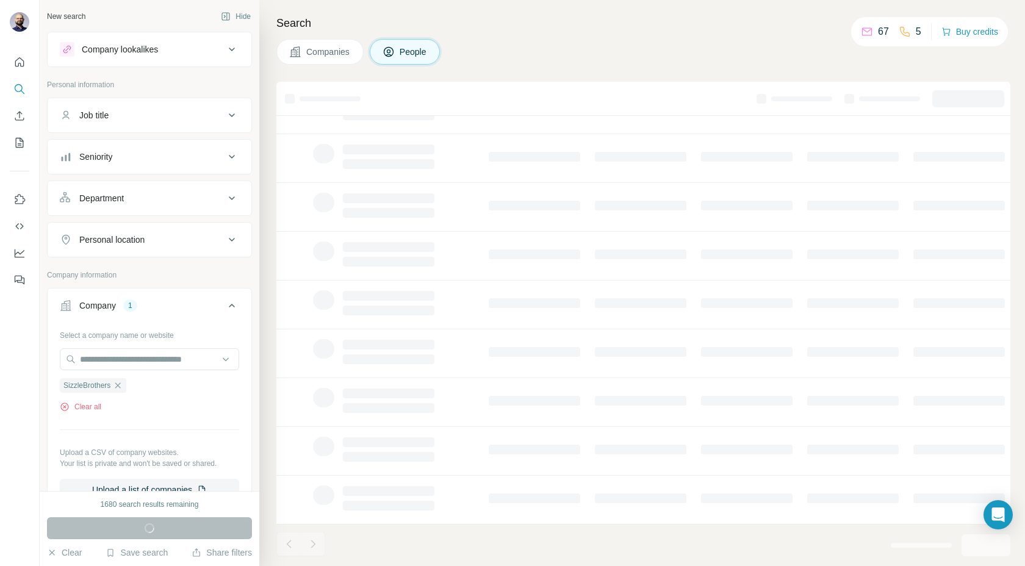
scroll to position [109, 0]
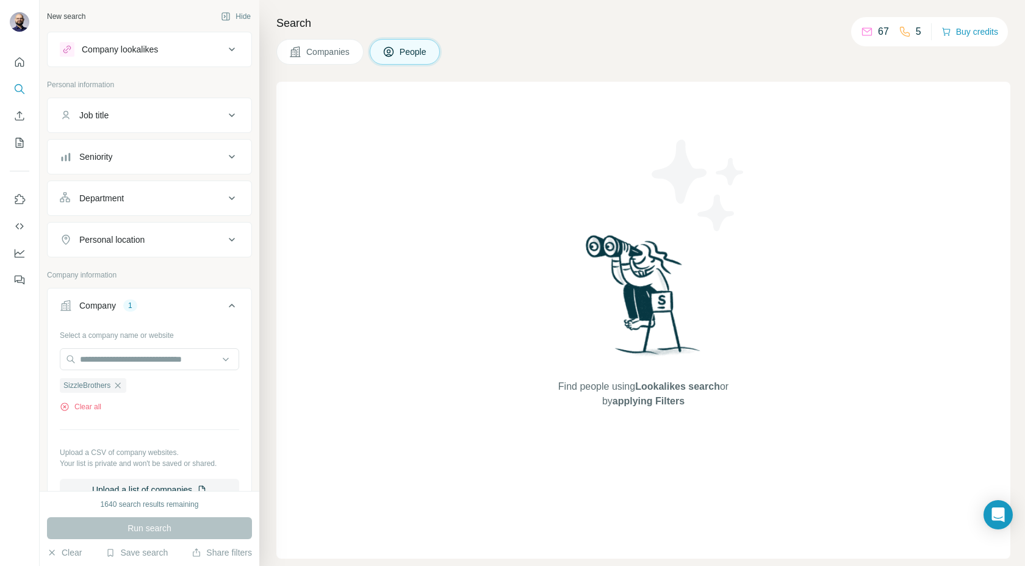
click at [315, 65] on div "Search Companies People Find people using Lookalikes search or by applying Filt…" at bounding box center [642, 283] width 766 height 566
click at [318, 50] on span "Companies" at bounding box center [328, 52] width 45 height 12
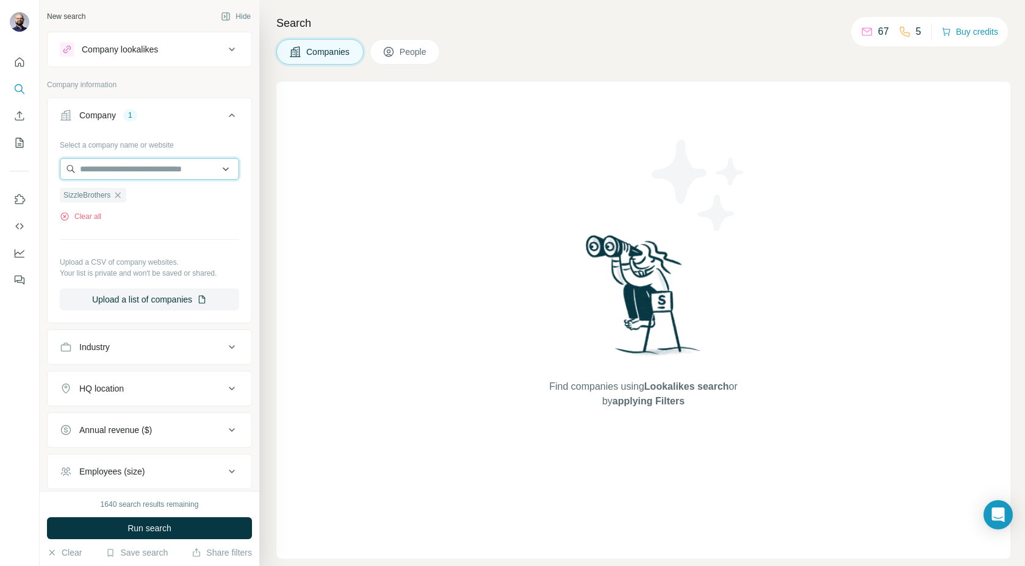
click at [160, 168] on input "text" at bounding box center [149, 169] width 179 height 22
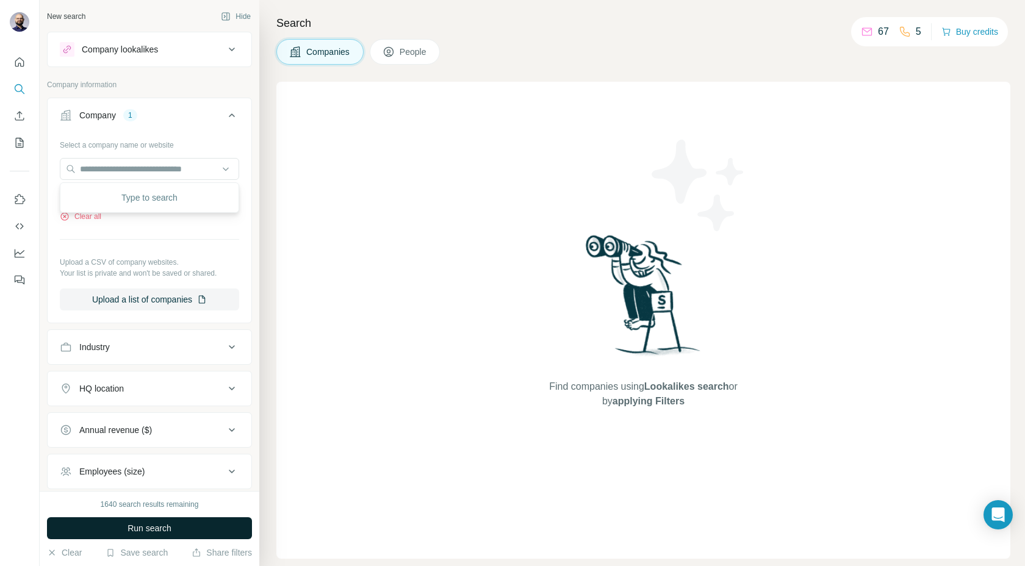
click at [131, 533] on span "Run search" at bounding box center [149, 528] width 44 height 12
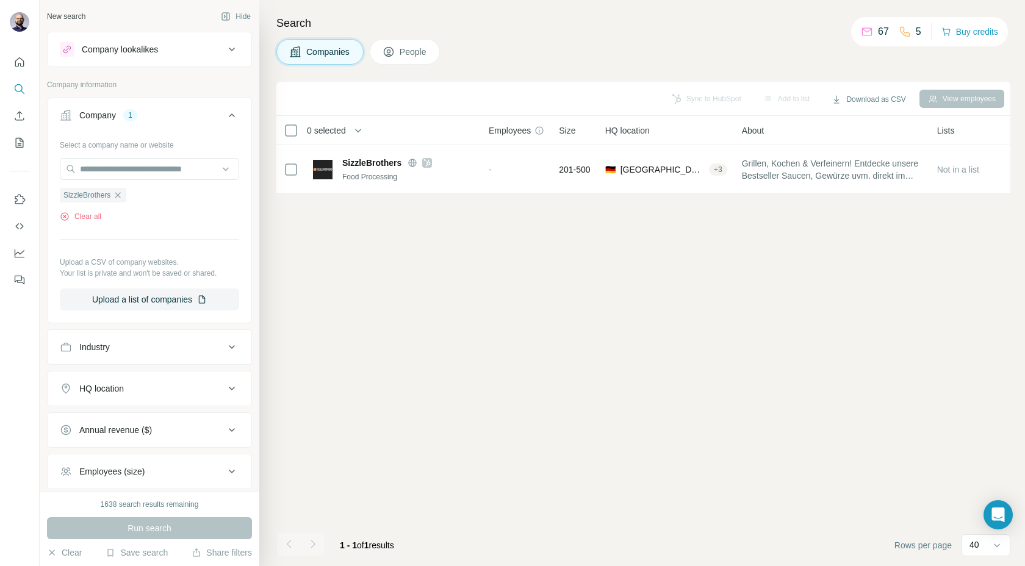
click at [411, 57] on span "People" at bounding box center [414, 52] width 28 height 12
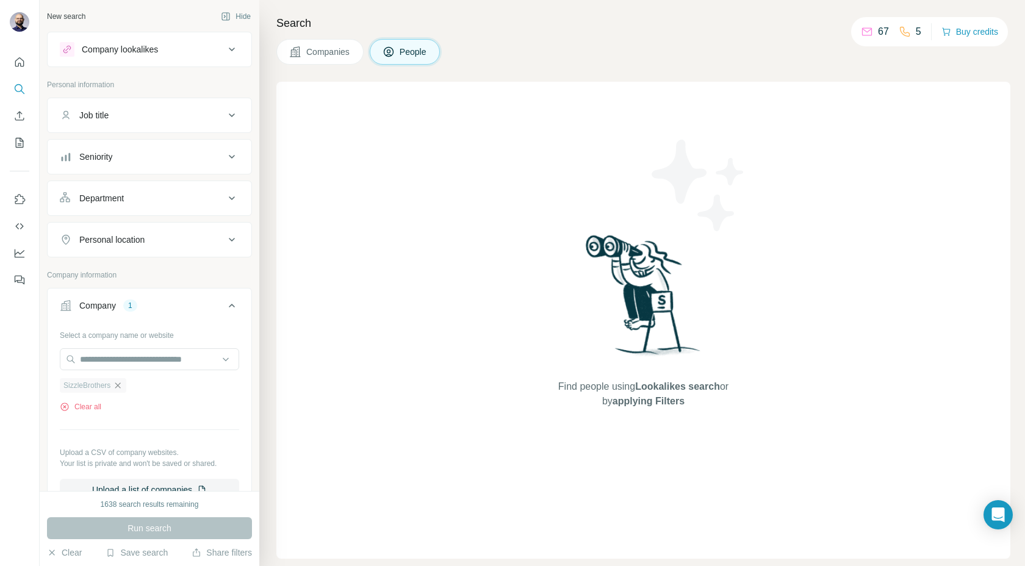
click at [122, 384] on icon "button" at bounding box center [118, 386] width 10 height 10
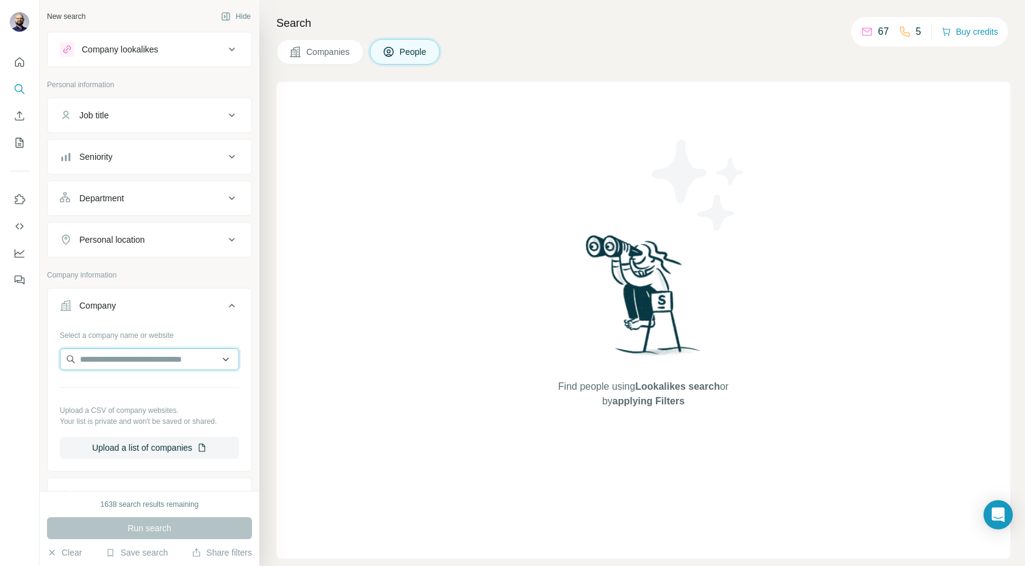
click at [115, 364] on input "text" at bounding box center [149, 359] width 179 height 22
type input "**********"
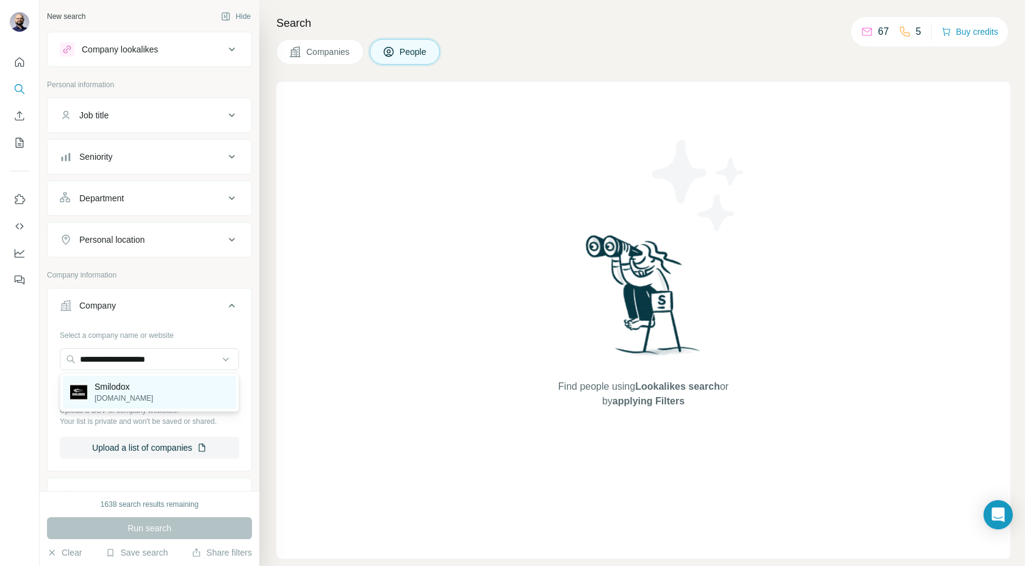
click at [83, 406] on div "Smilodox smilodox.com" at bounding box center [149, 392] width 173 height 33
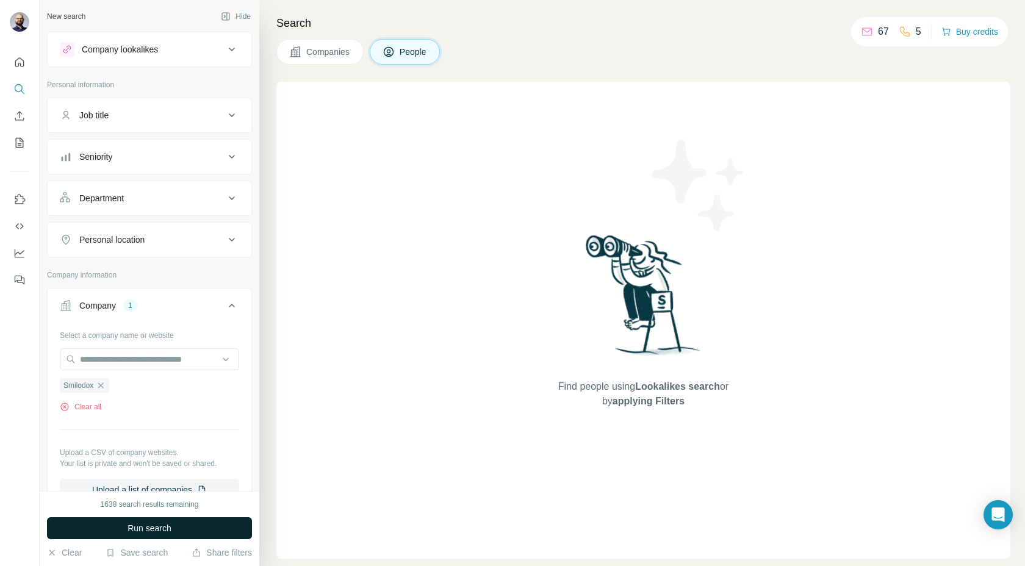
click at [125, 534] on button "Run search" at bounding box center [149, 528] width 205 height 22
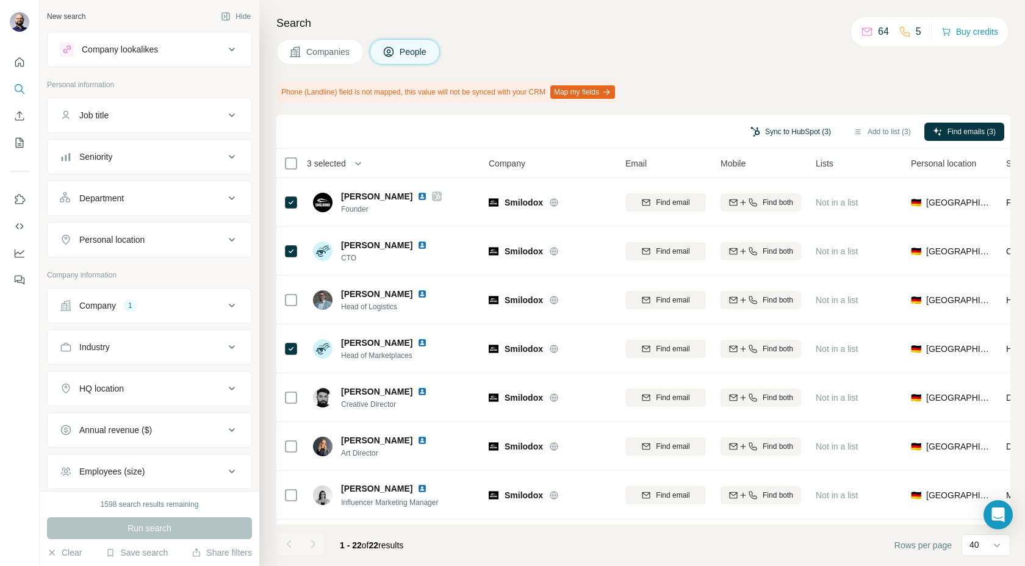
click at [777, 135] on button "Sync to HubSpot (3)" at bounding box center [791, 132] width 98 height 18
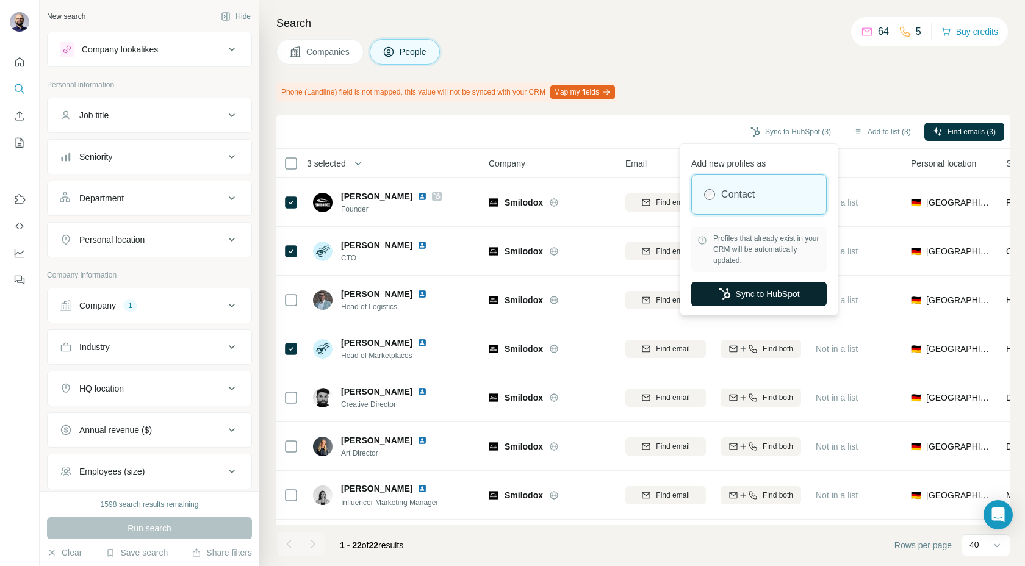
click at [734, 292] on button "Sync to HubSpot" at bounding box center [758, 294] width 135 height 24
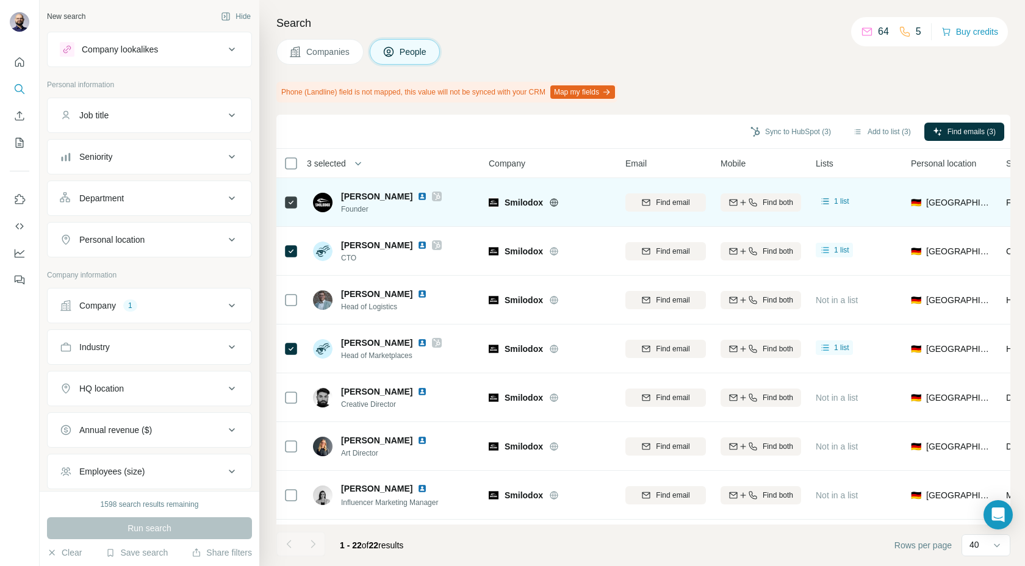
click at [417, 196] on img at bounding box center [422, 197] width 10 height 10
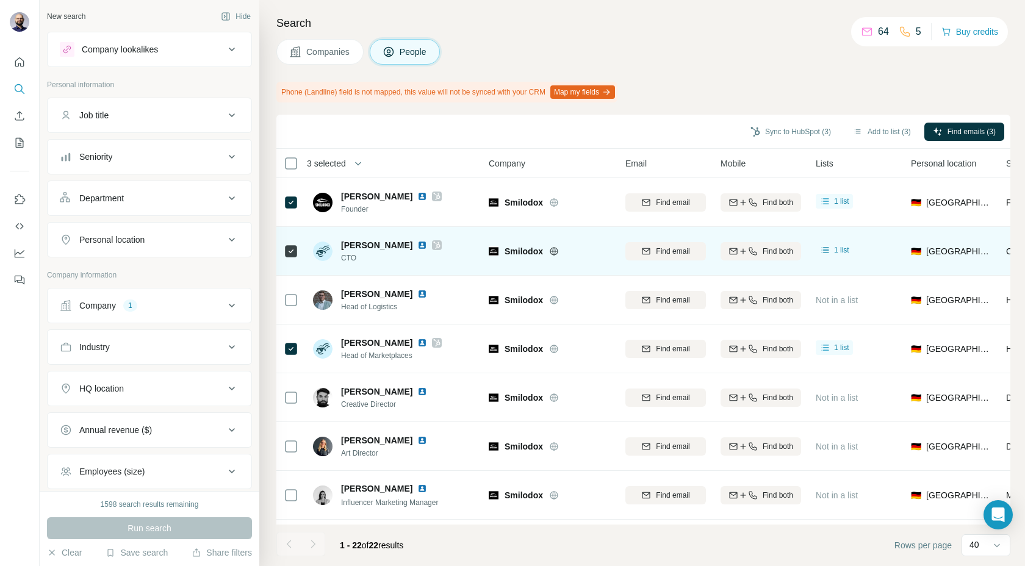
click at [427, 243] on img at bounding box center [422, 245] width 10 height 10
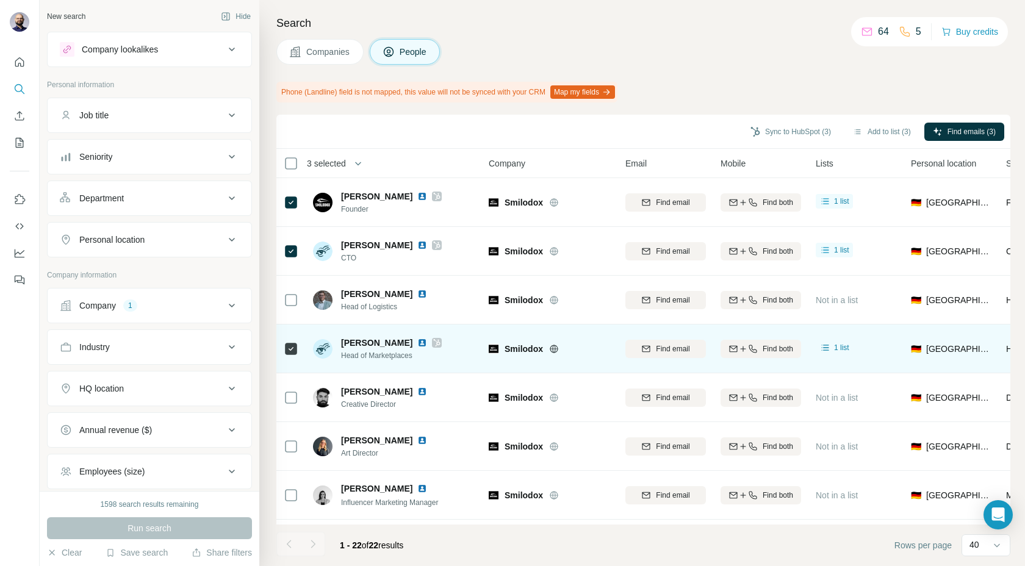
click at [417, 344] on img at bounding box center [422, 343] width 10 height 10
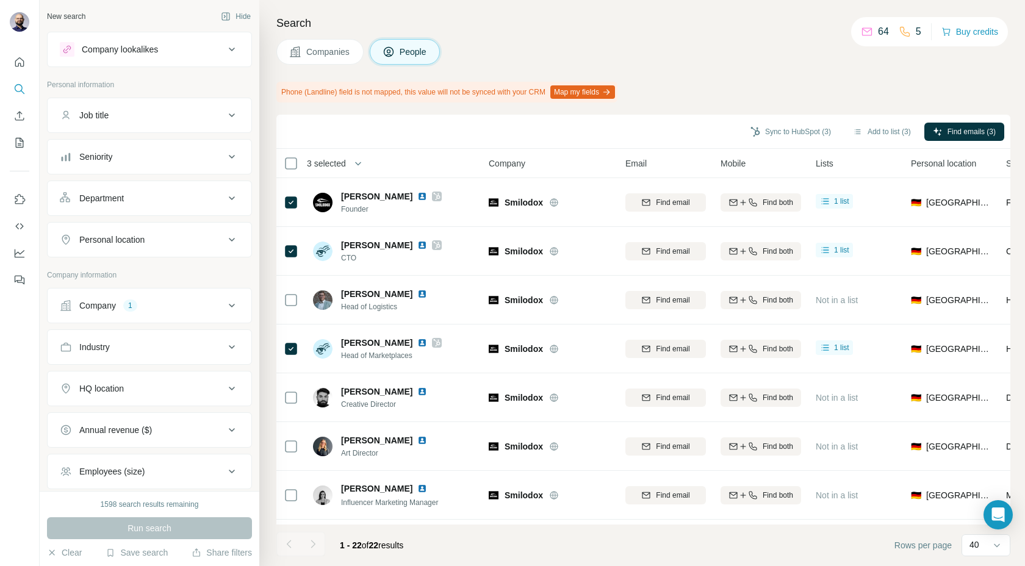
click at [118, 300] on div "Company 1" at bounding box center [142, 305] width 165 height 12
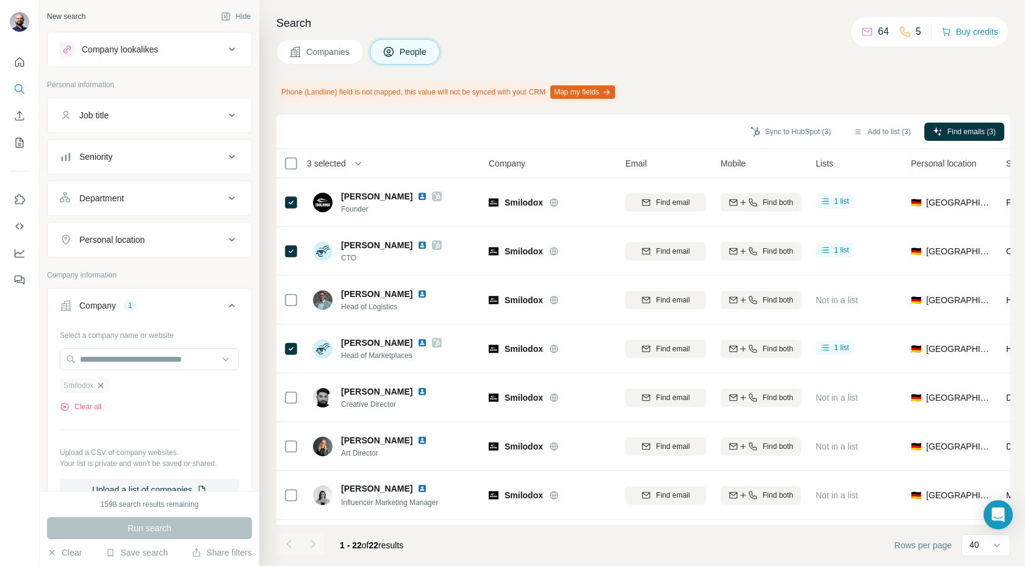
click at [102, 382] on icon "button" at bounding box center [101, 386] width 10 height 10
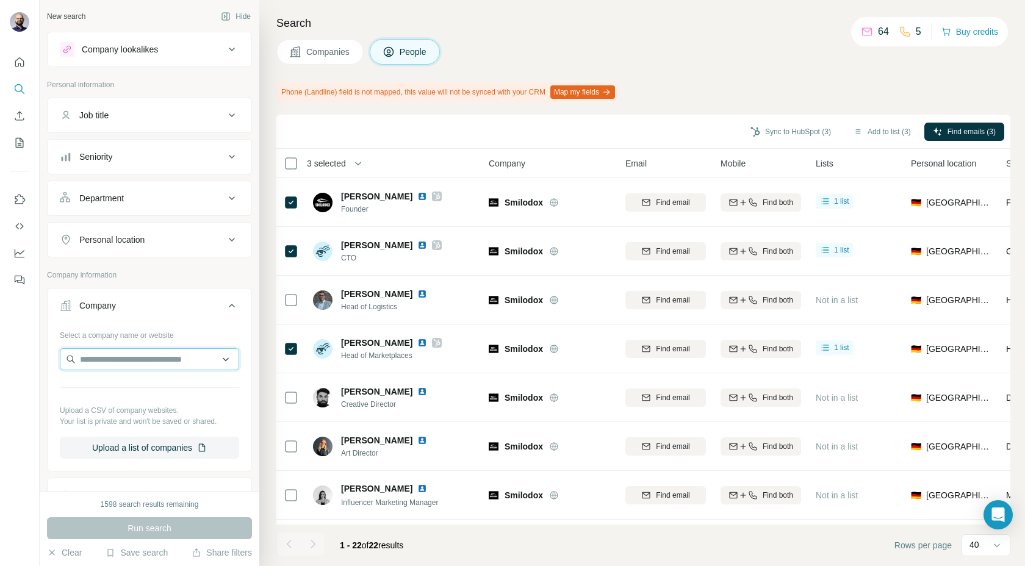
click at [102, 361] on input "text" at bounding box center [149, 359] width 179 height 22
type input "**********"
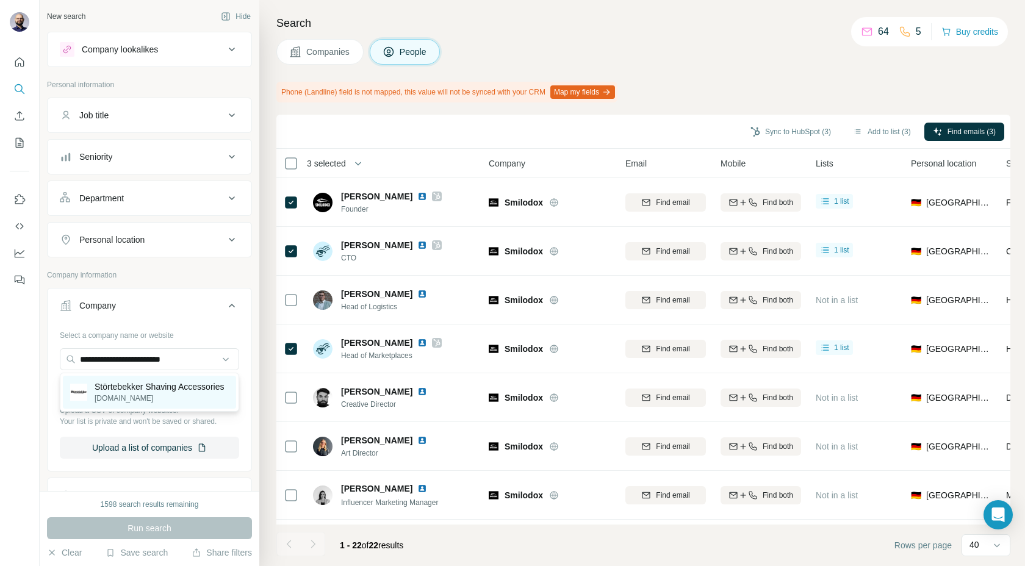
click at [115, 393] on p "Störtebekker Shaving Accessories" at bounding box center [159, 387] width 129 height 12
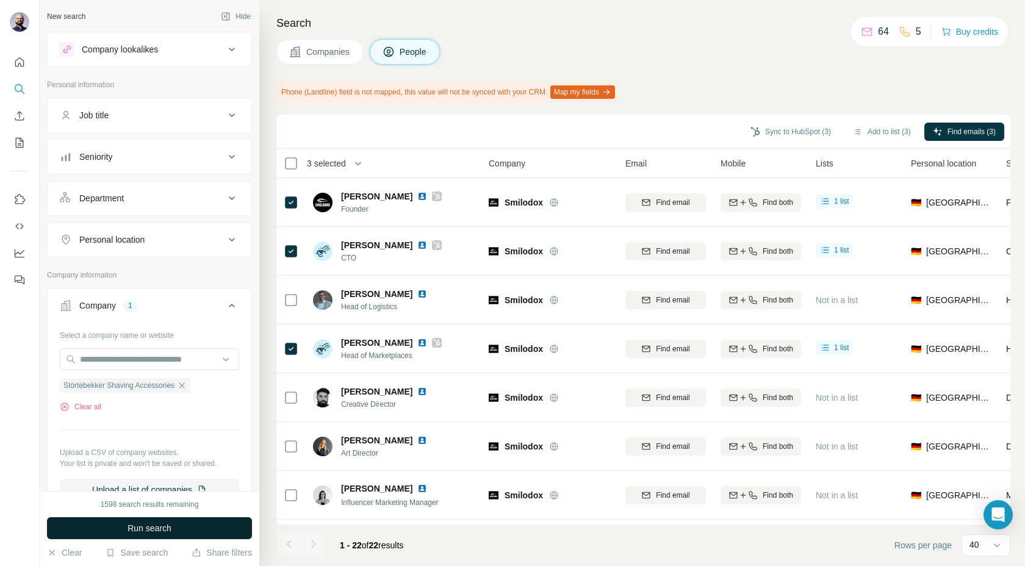
click at [120, 533] on button "Run search" at bounding box center [149, 528] width 205 height 22
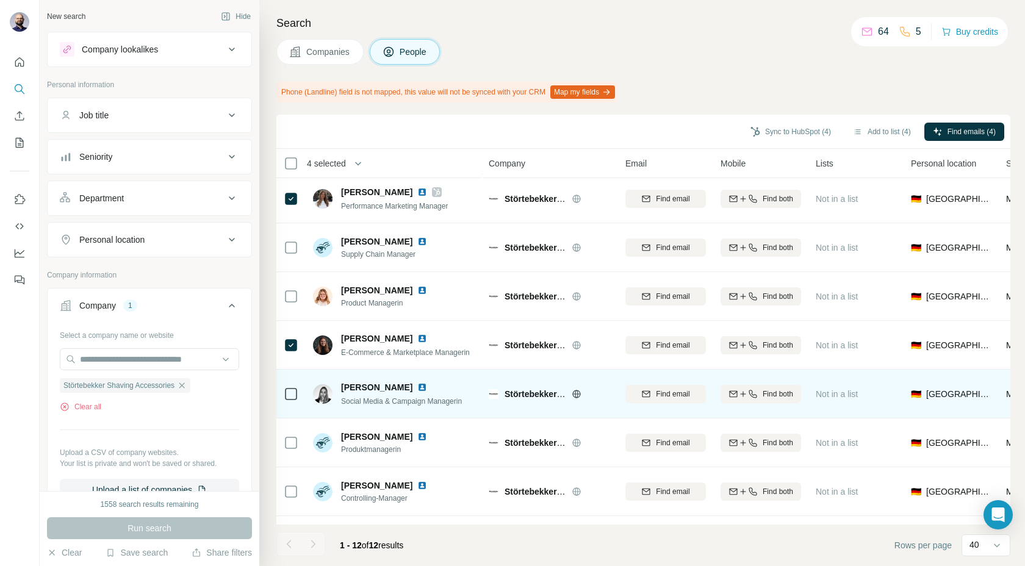
scroll to position [239, 0]
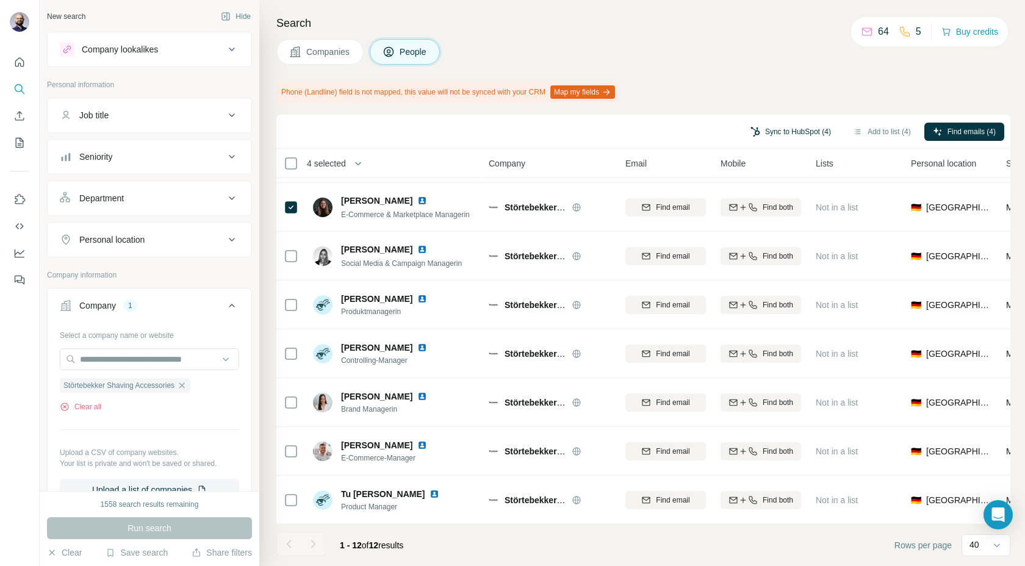
click at [776, 130] on button "Sync to HubSpot (4)" at bounding box center [791, 132] width 98 height 18
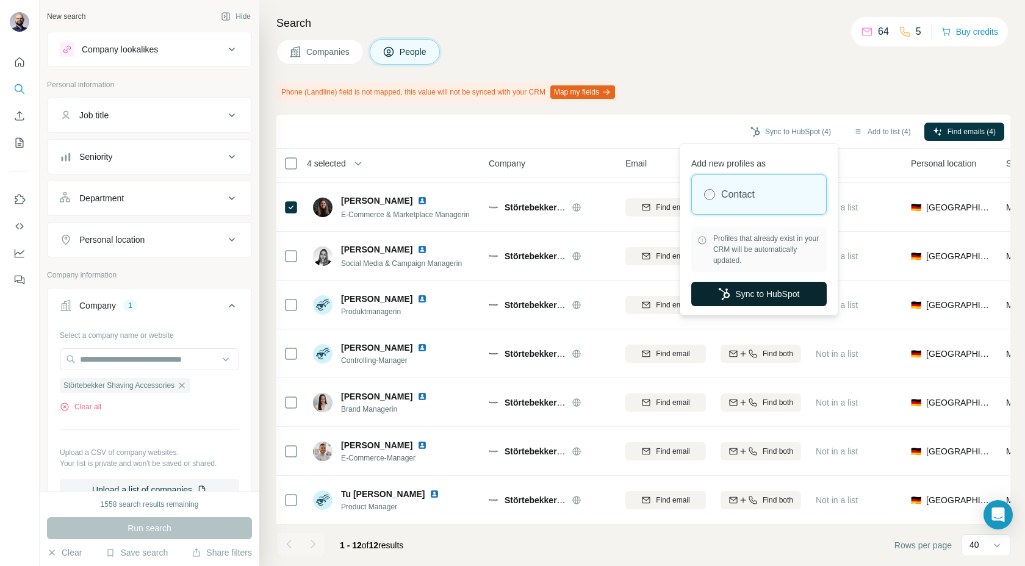
click at [719, 299] on icon "button" at bounding box center [724, 294] width 12 height 12
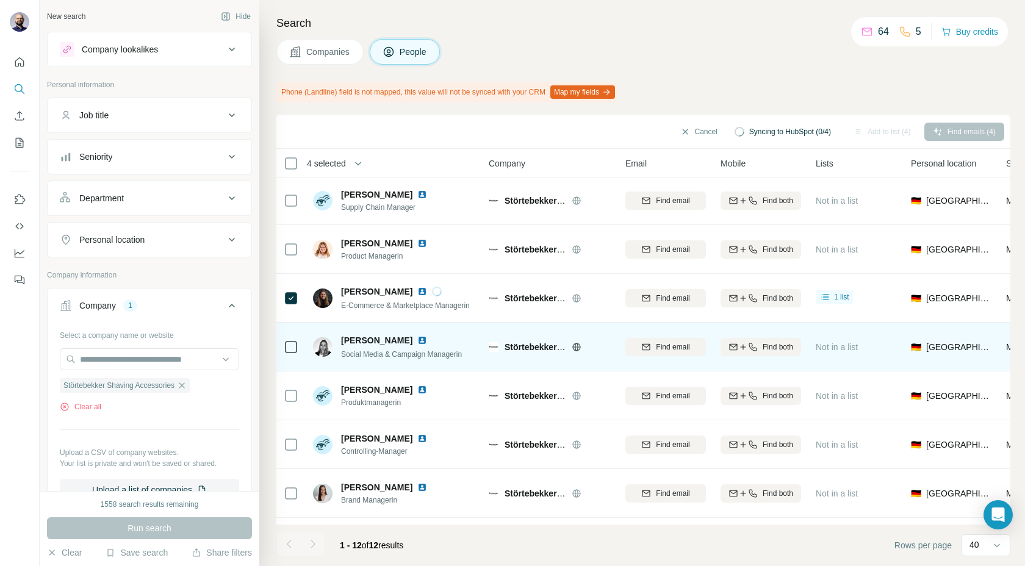
scroll to position [128, 0]
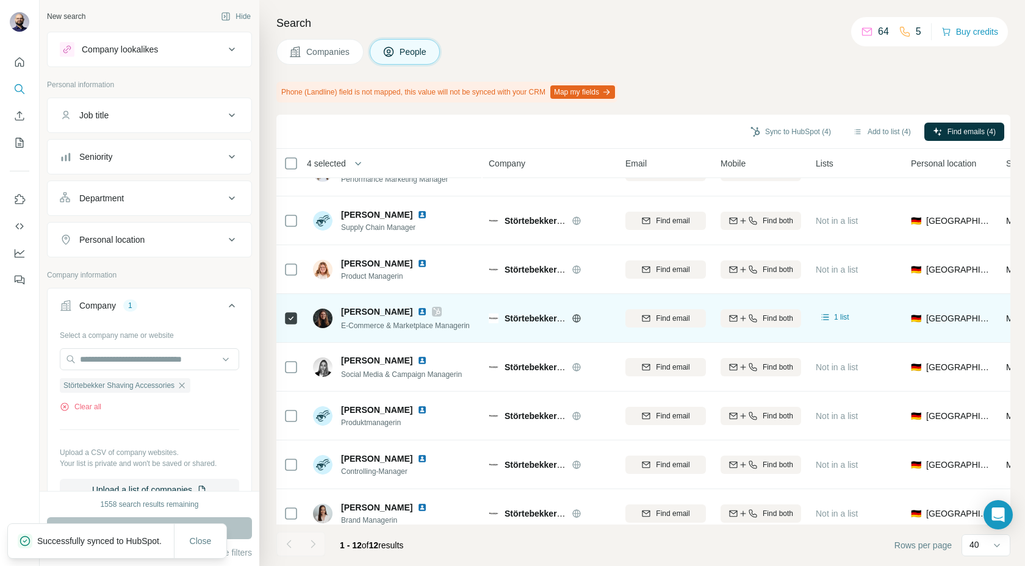
click at [417, 312] on img at bounding box center [422, 312] width 10 height 10
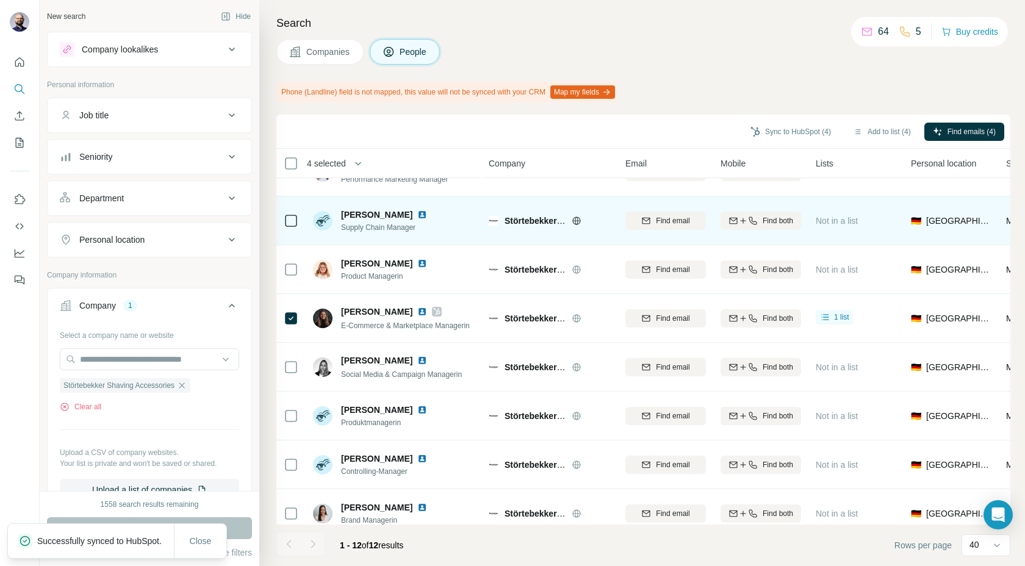
scroll to position [0, 0]
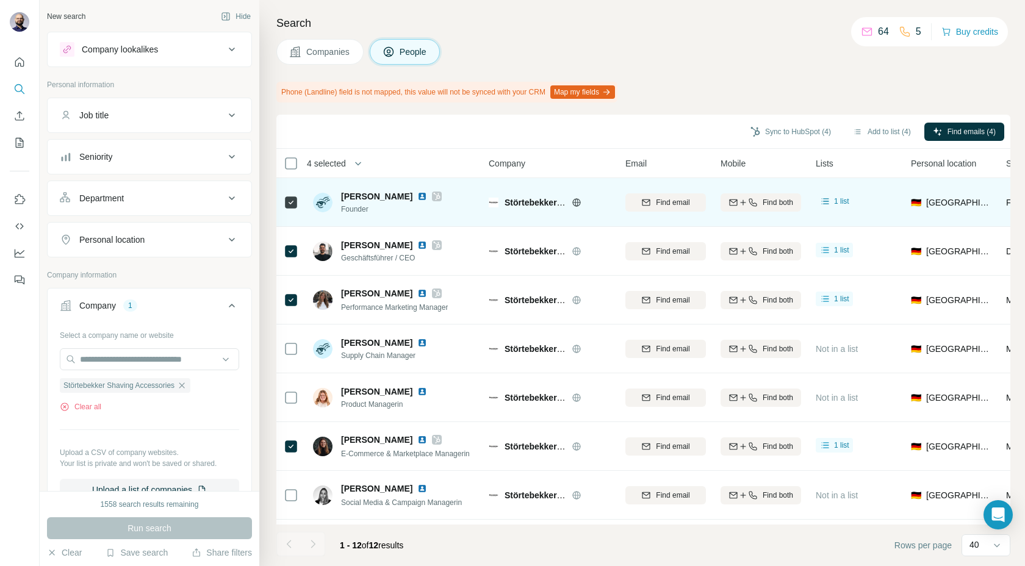
click at [417, 193] on img at bounding box center [422, 197] width 10 height 10
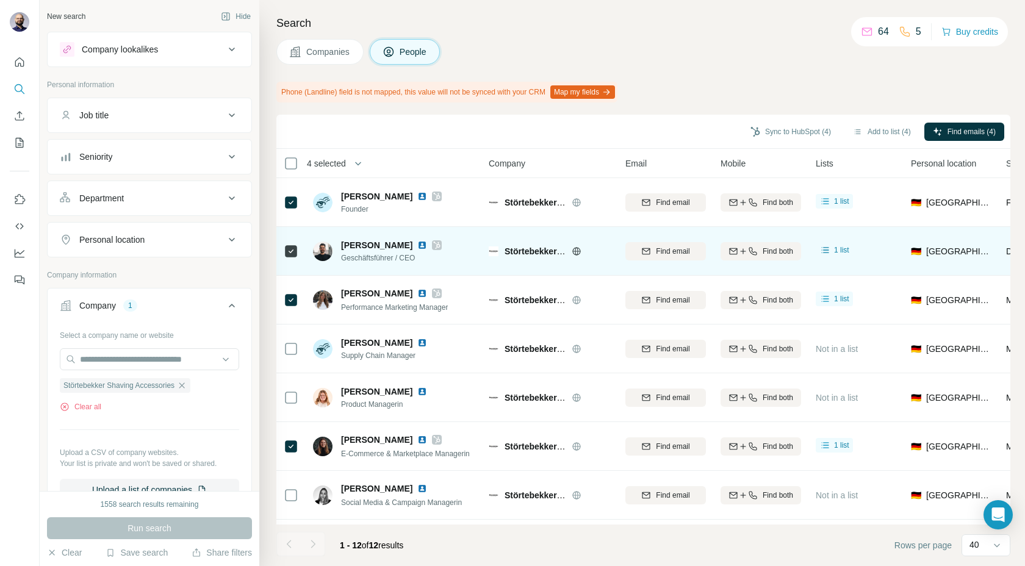
click at [417, 245] on img at bounding box center [422, 245] width 10 height 10
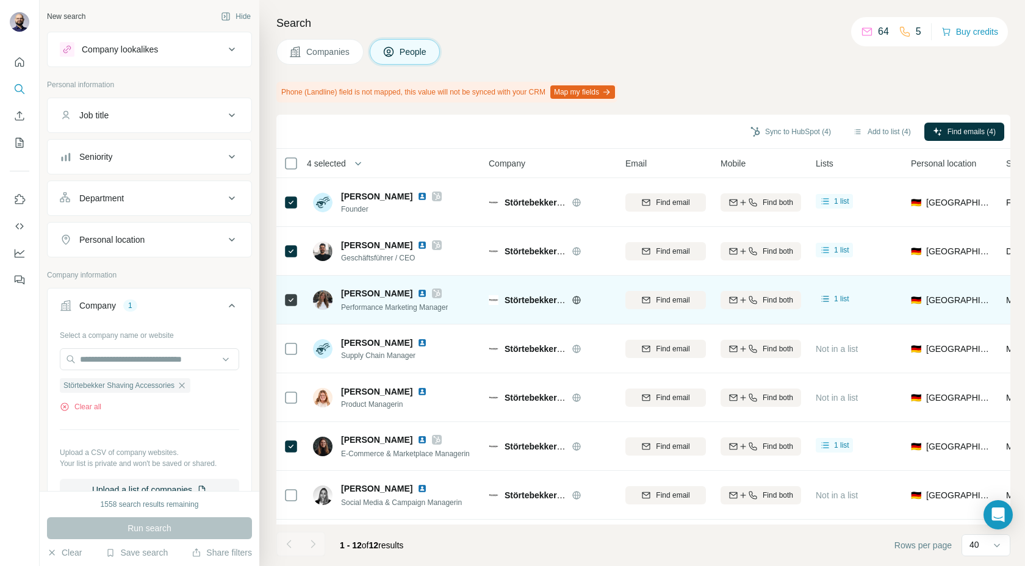
click at [417, 296] on img at bounding box center [422, 294] width 10 height 10
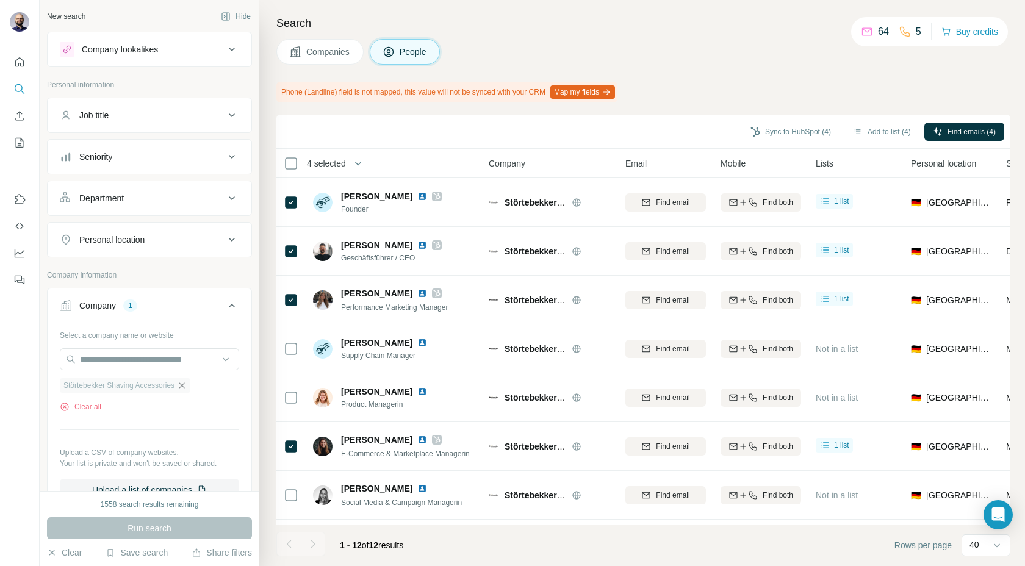
click at [187, 387] on icon "button" at bounding box center [182, 386] width 10 height 10
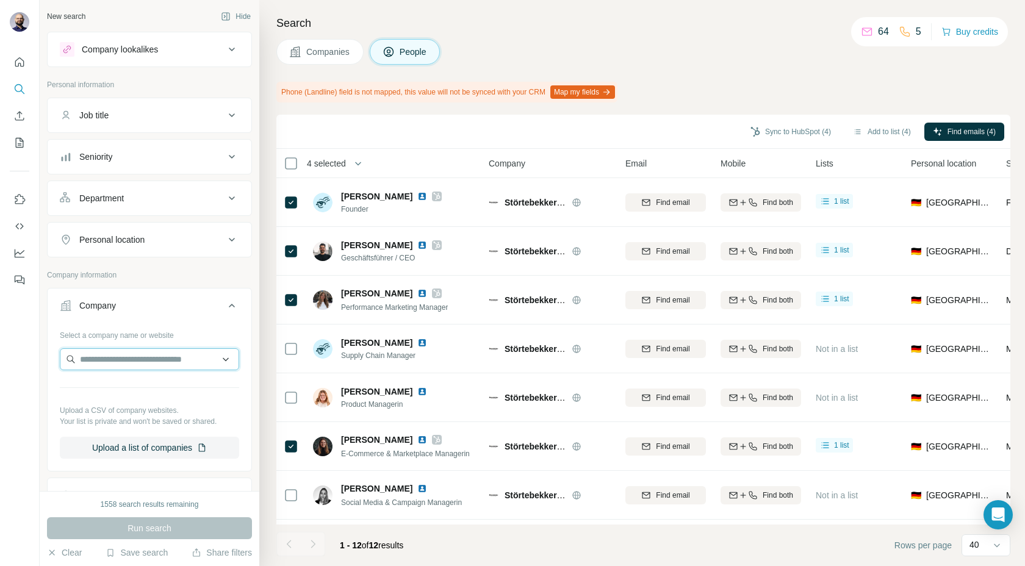
click at [158, 360] on input "text" at bounding box center [149, 359] width 179 height 22
type input "**********"
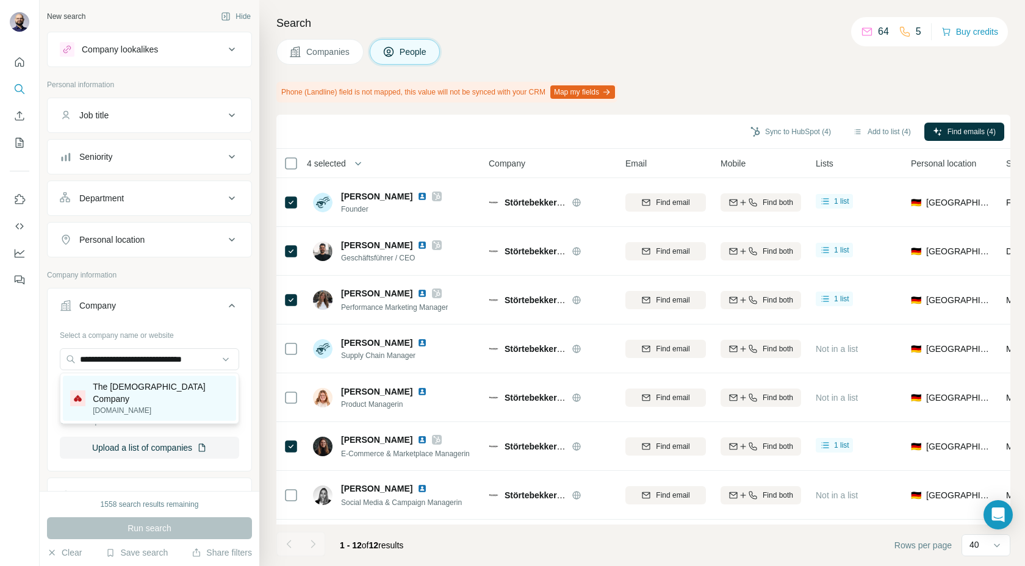
click at [106, 405] on p "thefemalecompany.com" at bounding box center [161, 410] width 136 height 11
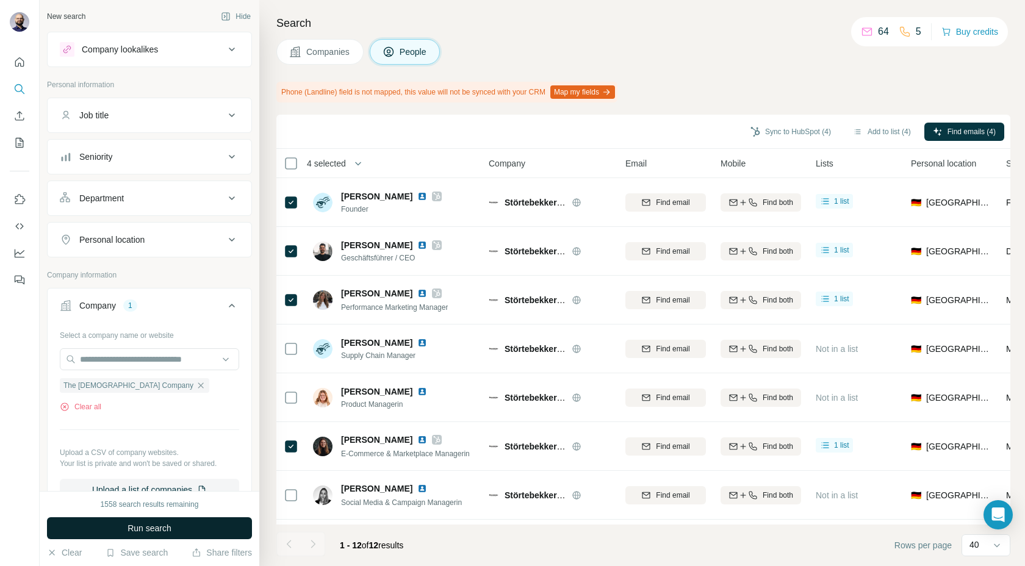
click at [139, 529] on span "Run search" at bounding box center [149, 528] width 44 height 12
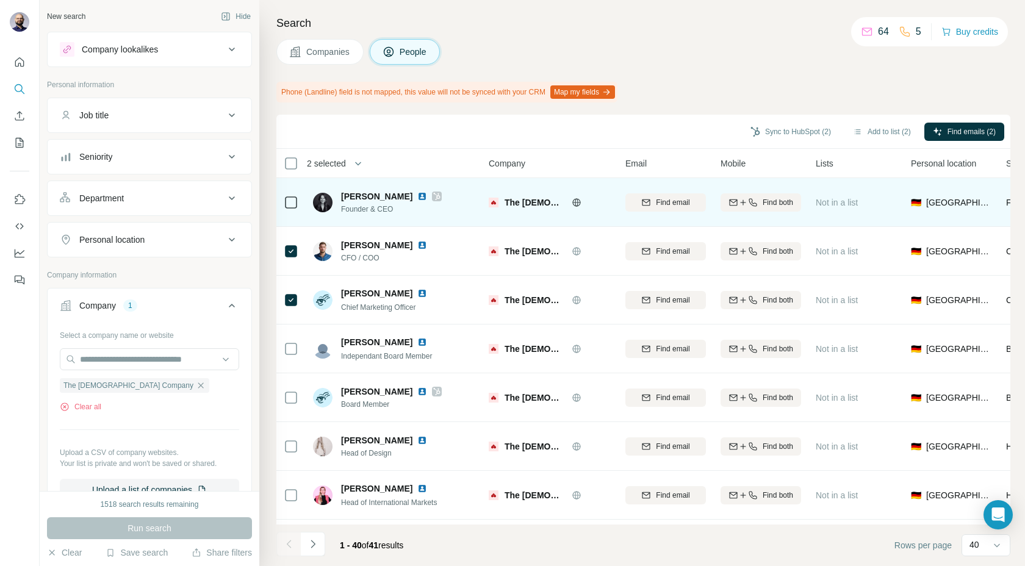
click at [294, 196] on div at bounding box center [291, 202] width 15 height 15
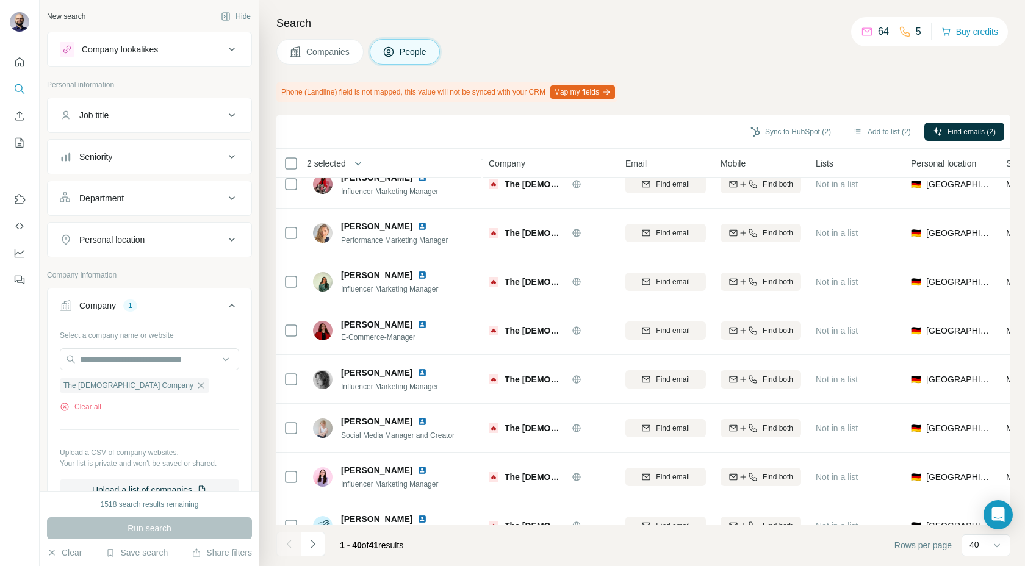
scroll to position [949, 0]
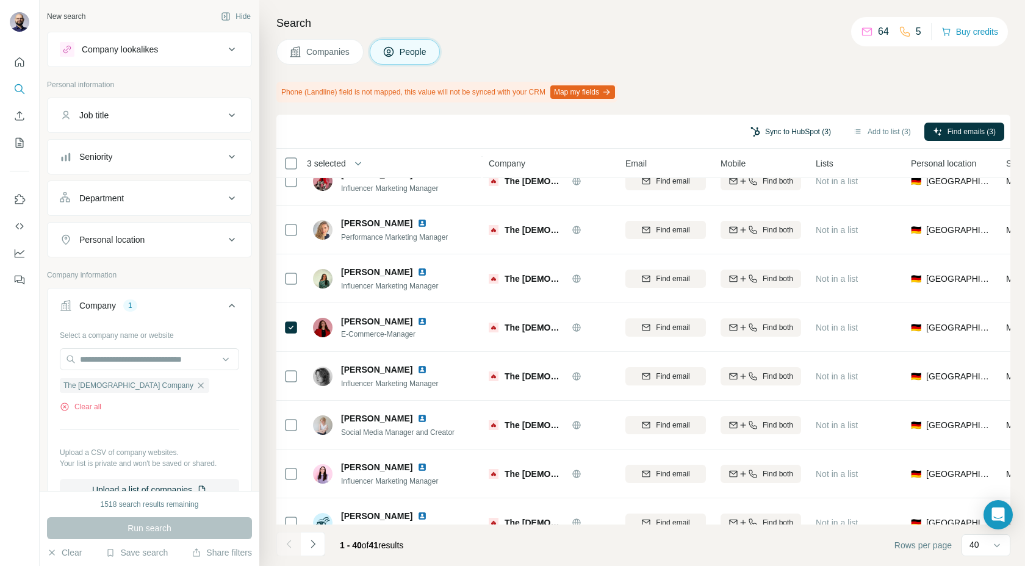
click at [787, 129] on button "Sync to HubSpot (3)" at bounding box center [791, 132] width 98 height 18
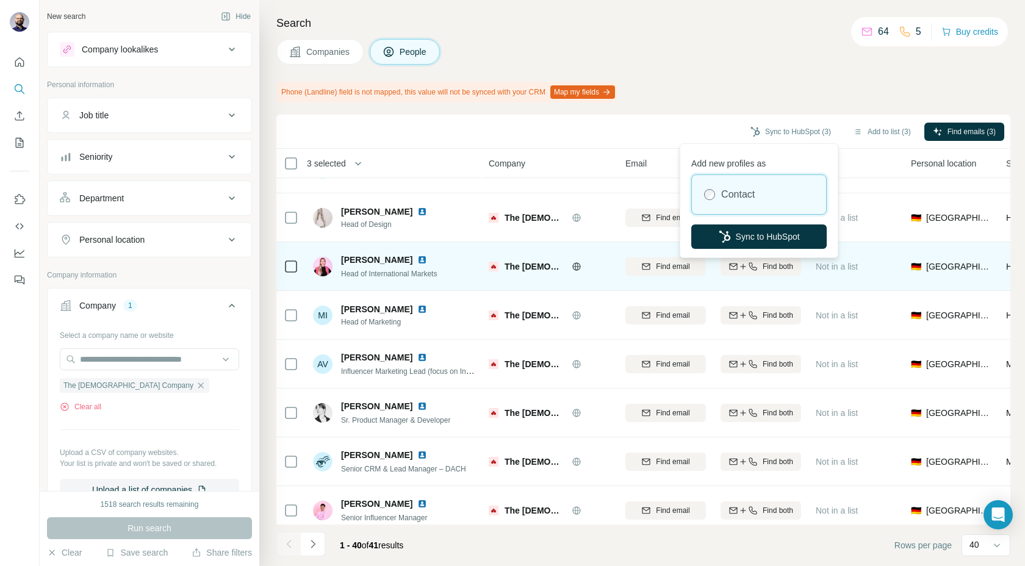
scroll to position [0, 0]
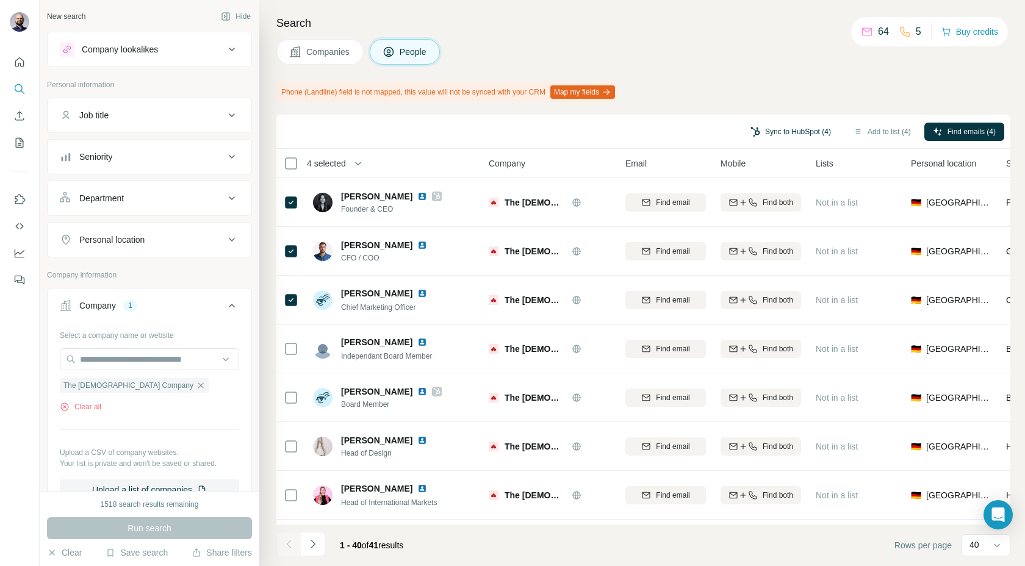
click at [778, 137] on button "Sync to HubSpot (4)" at bounding box center [791, 132] width 98 height 18
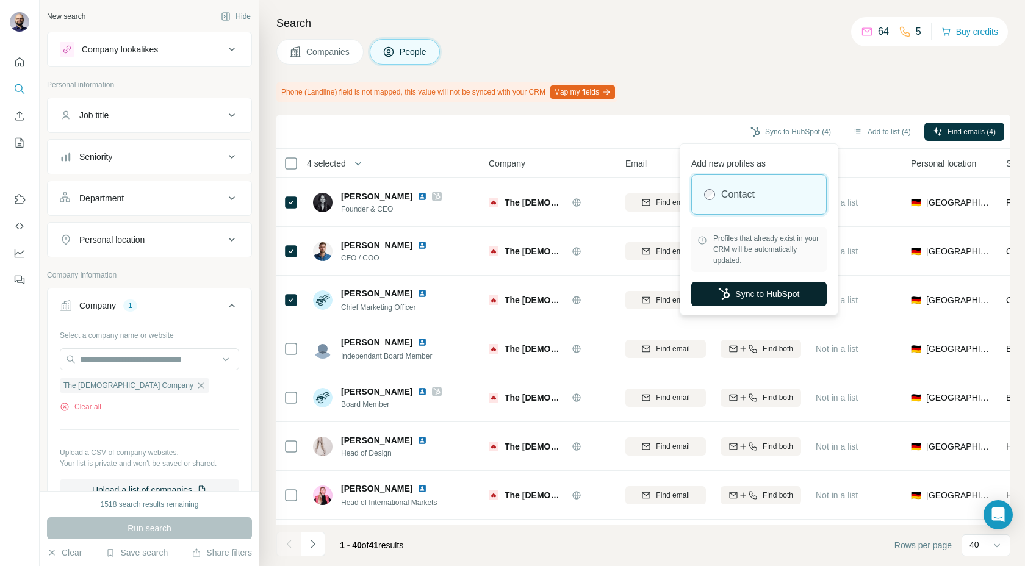
click at [734, 289] on button "Sync to HubSpot" at bounding box center [758, 294] width 135 height 24
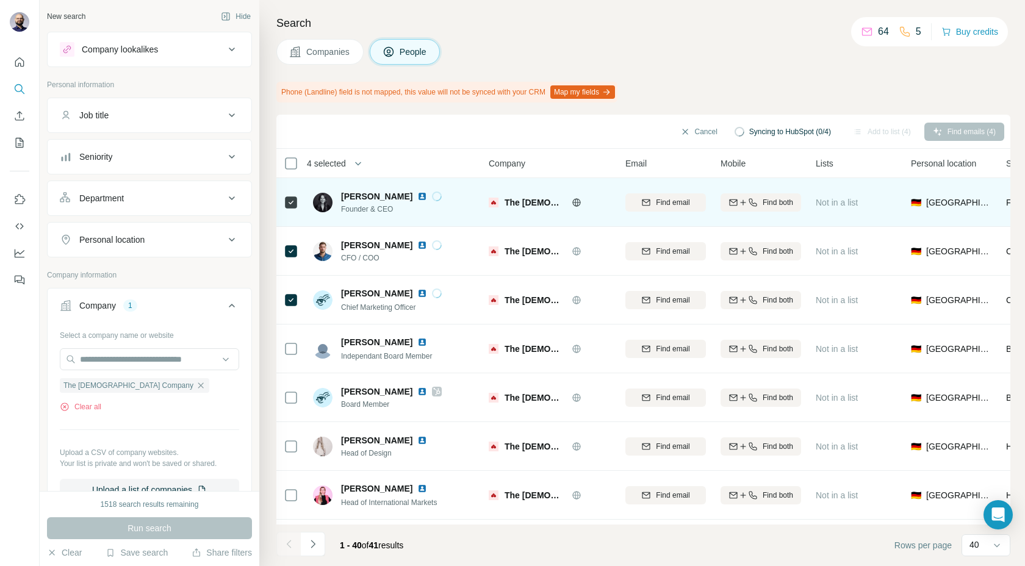
click at [422, 197] on img at bounding box center [422, 197] width 10 height 10
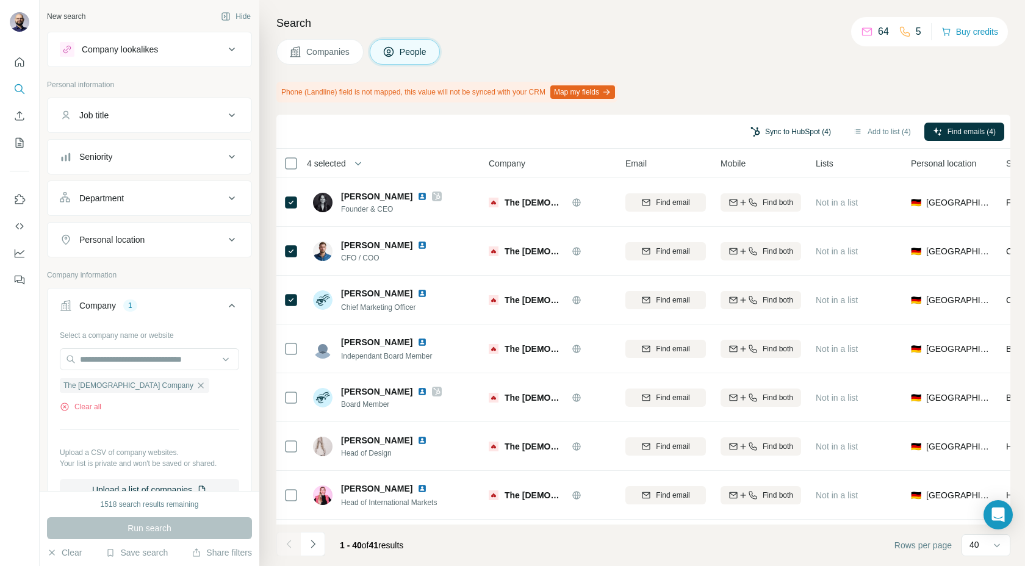
click at [755, 128] on button "Sync to HubSpot (4)" at bounding box center [791, 132] width 98 height 18
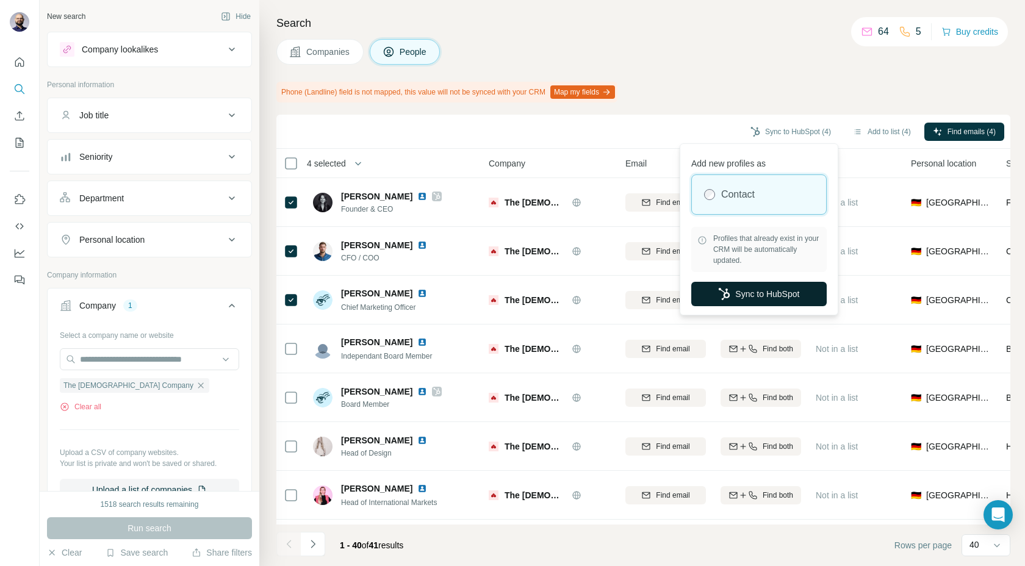
click at [700, 291] on button "Sync to HubSpot" at bounding box center [758, 294] width 135 height 24
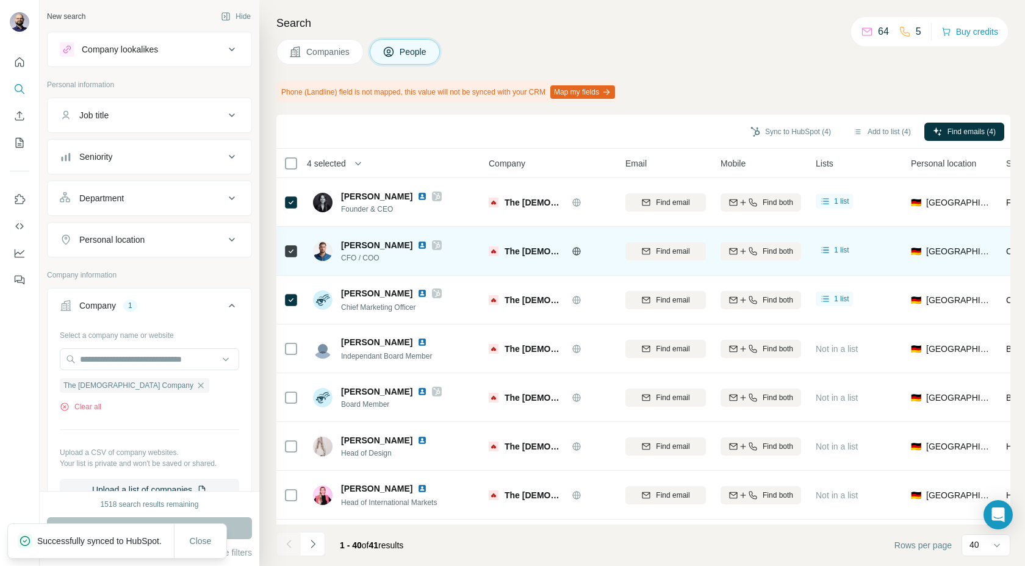
click at [426, 245] on img at bounding box center [422, 245] width 10 height 10
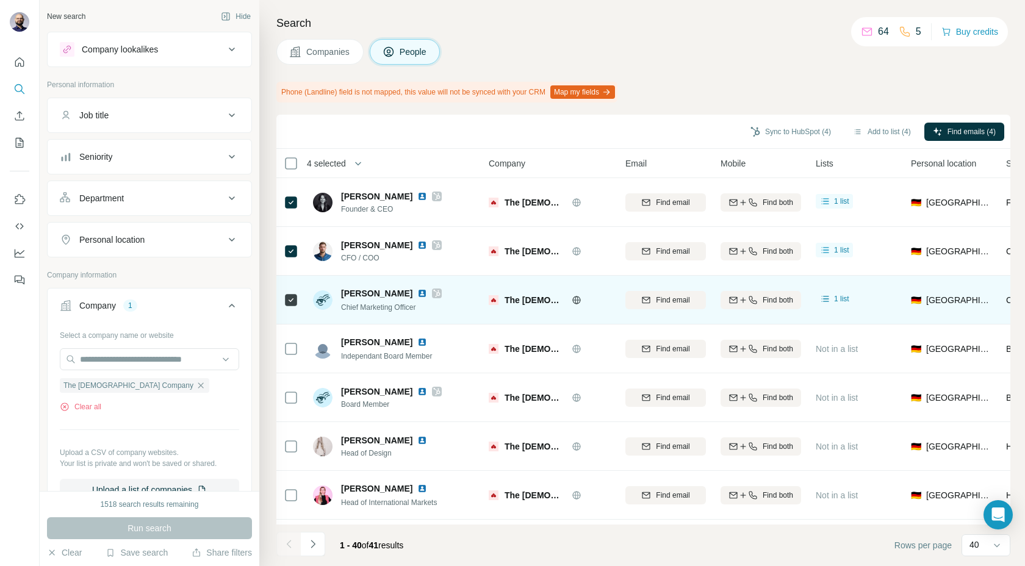
click at [417, 296] on img at bounding box center [422, 294] width 10 height 10
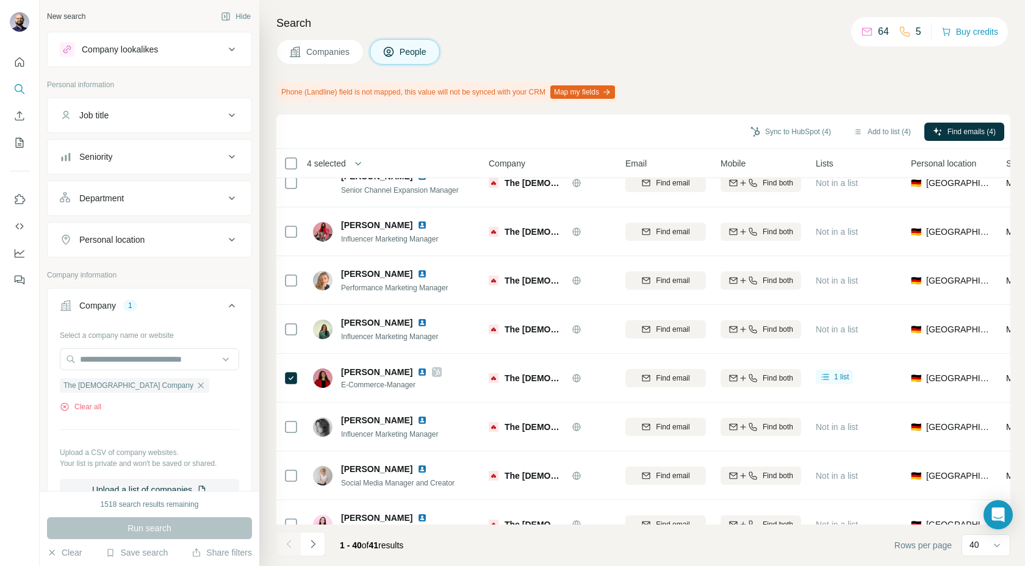
scroll to position [920, 0]
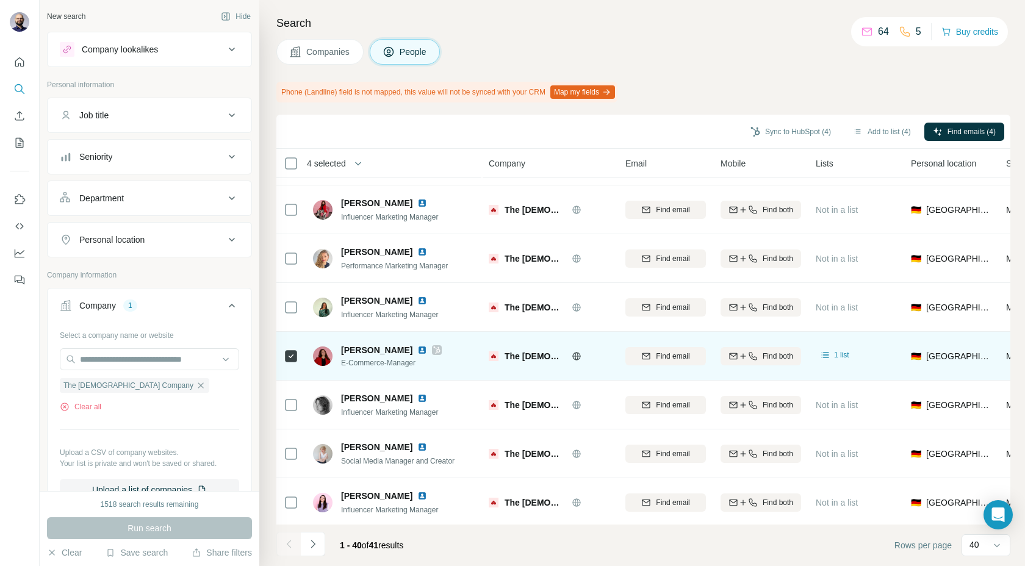
click at [417, 350] on img at bounding box center [422, 350] width 10 height 10
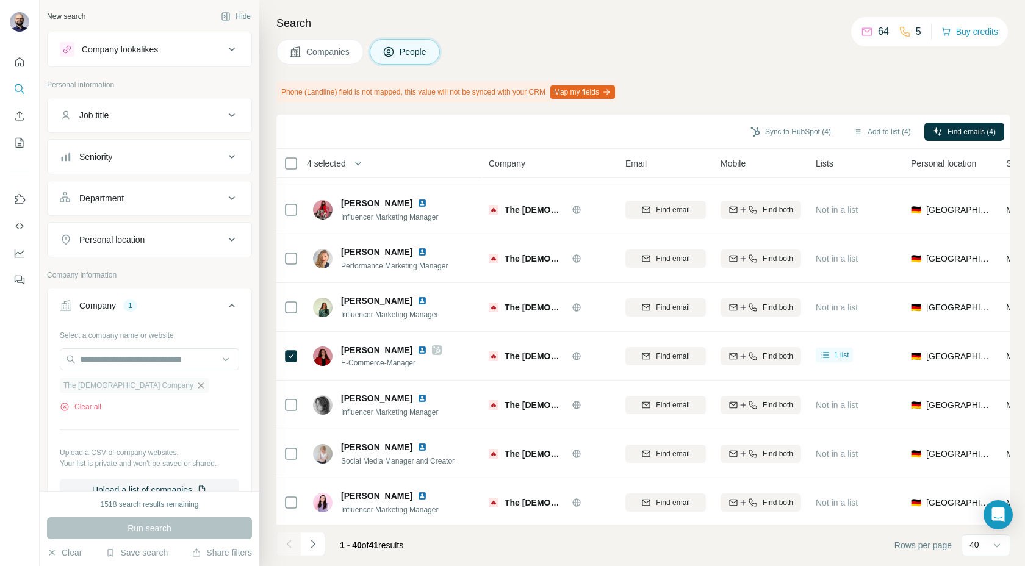
click at [196, 384] on icon "button" at bounding box center [201, 386] width 10 height 10
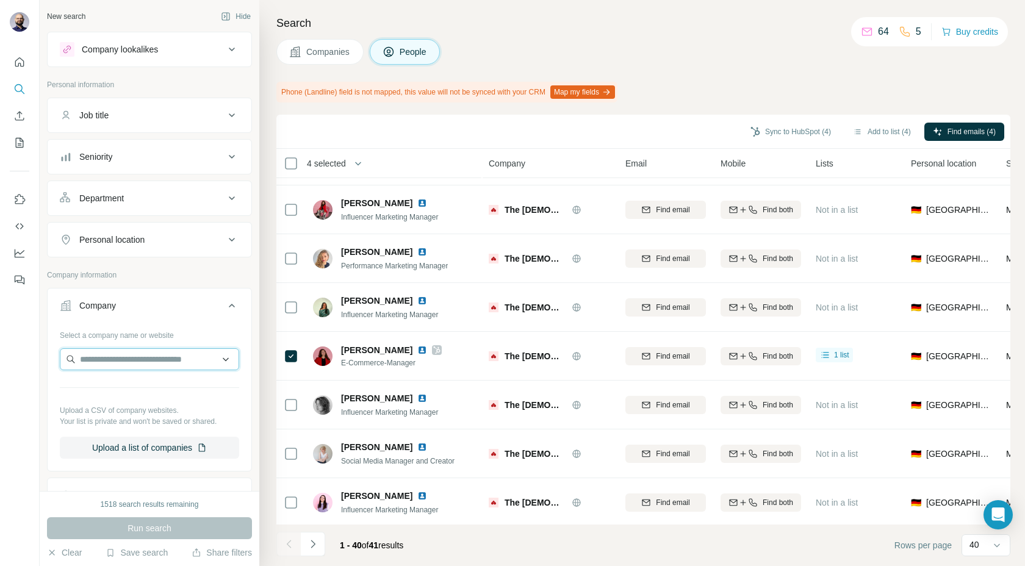
click at [116, 360] on input "text" at bounding box center [149, 359] width 179 height 22
type input "**********"
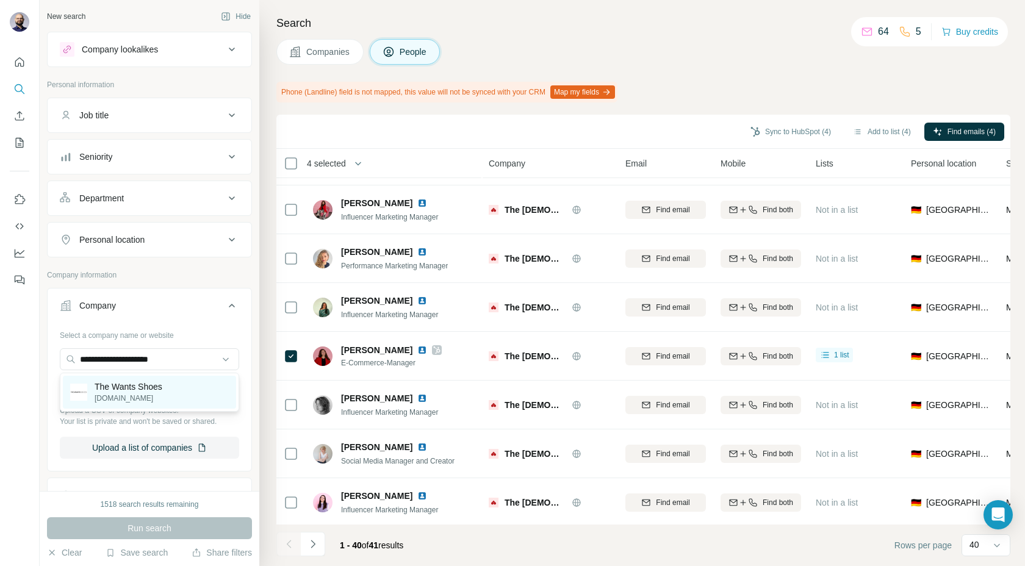
click at [117, 389] on p "The Wants Shoes" at bounding box center [129, 387] width 68 height 12
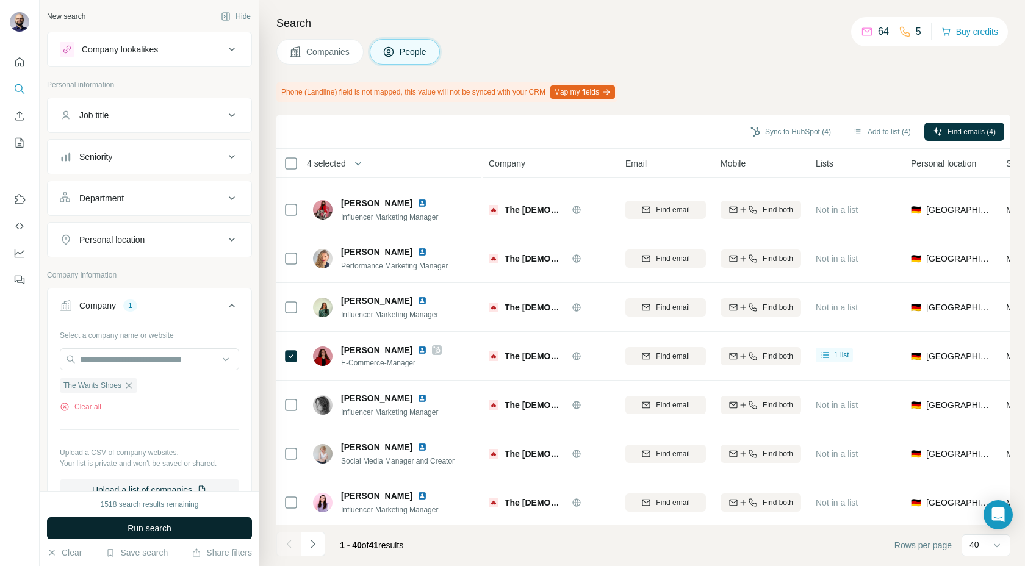
click at [111, 522] on button "Run search" at bounding box center [149, 528] width 205 height 22
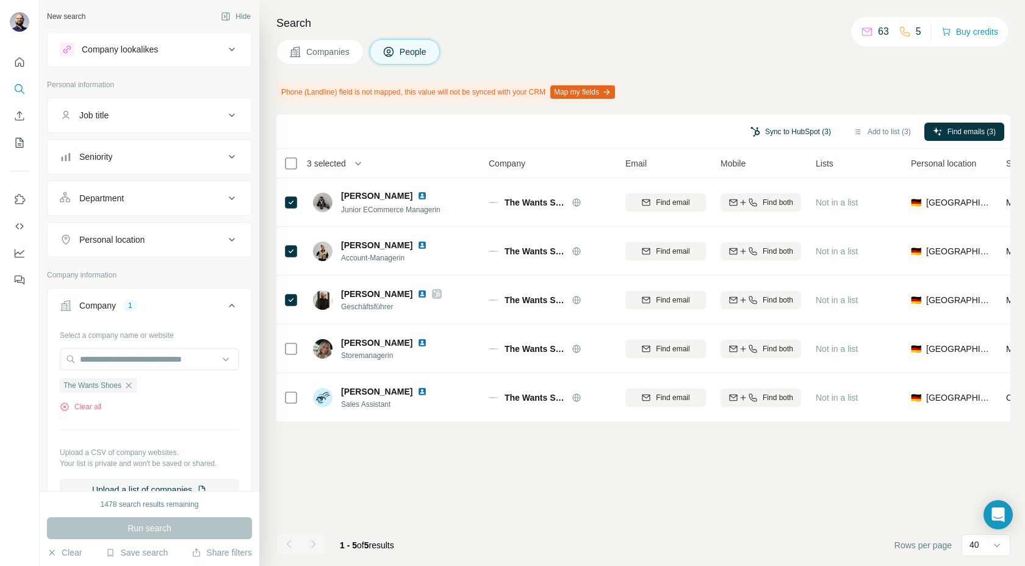
click at [775, 136] on button "Sync to HubSpot (3)" at bounding box center [791, 132] width 98 height 18
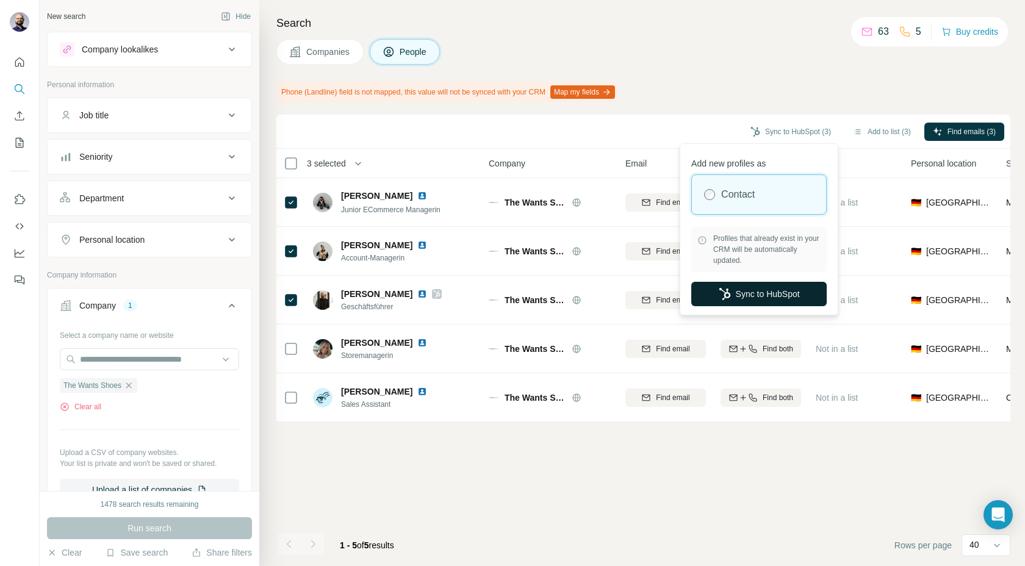
click at [727, 293] on icon "button" at bounding box center [725, 294] width 12 height 12
